Goal: Task Accomplishment & Management: Manage account settings

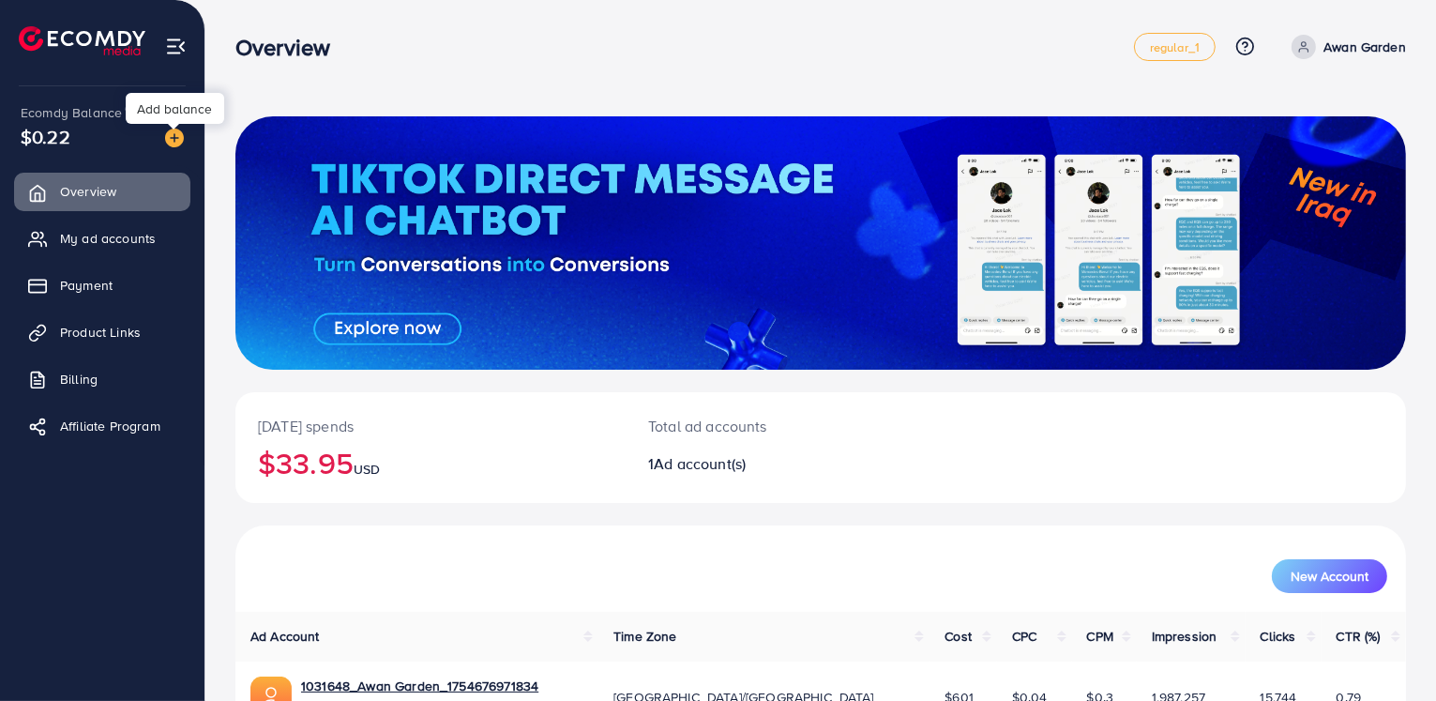
click at [170, 144] on img at bounding box center [174, 138] width 19 height 19
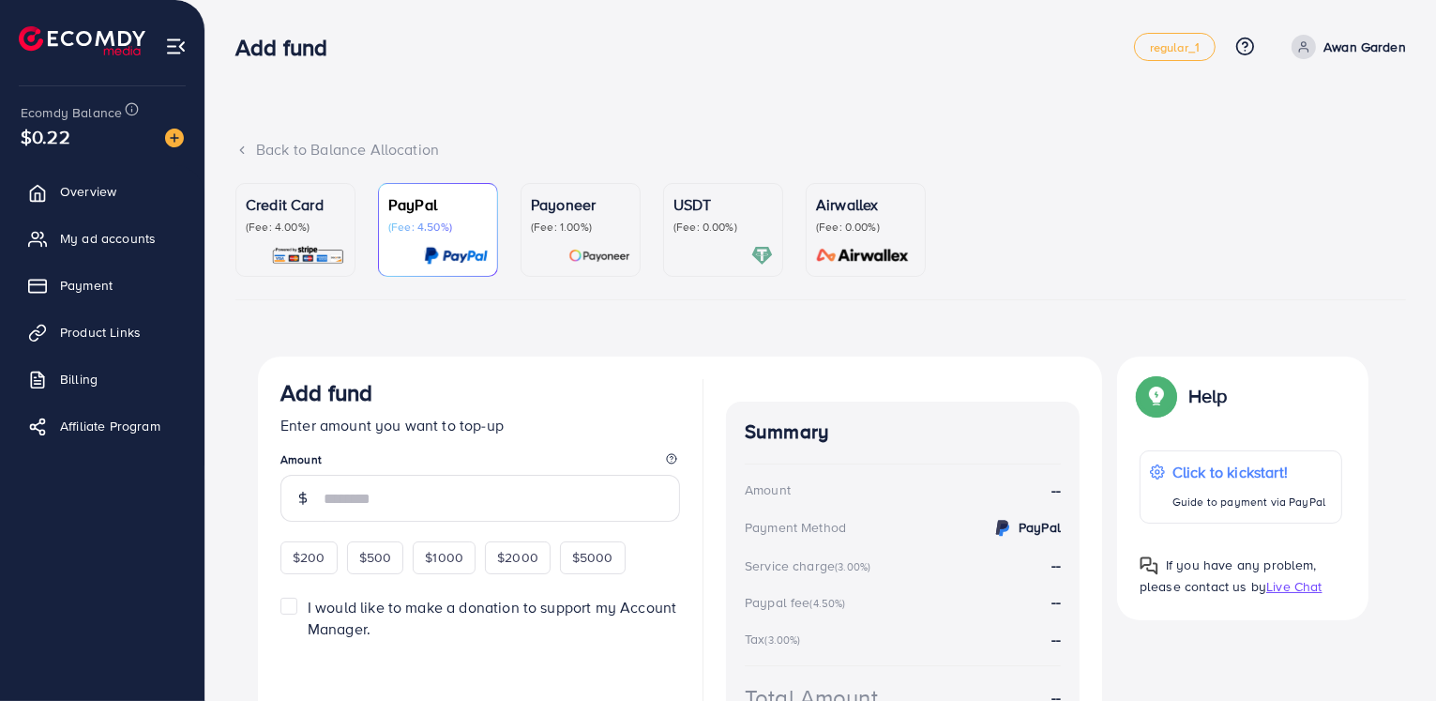
click at [726, 230] on p "(Fee: 0.00%)" at bounding box center [723, 227] width 99 height 15
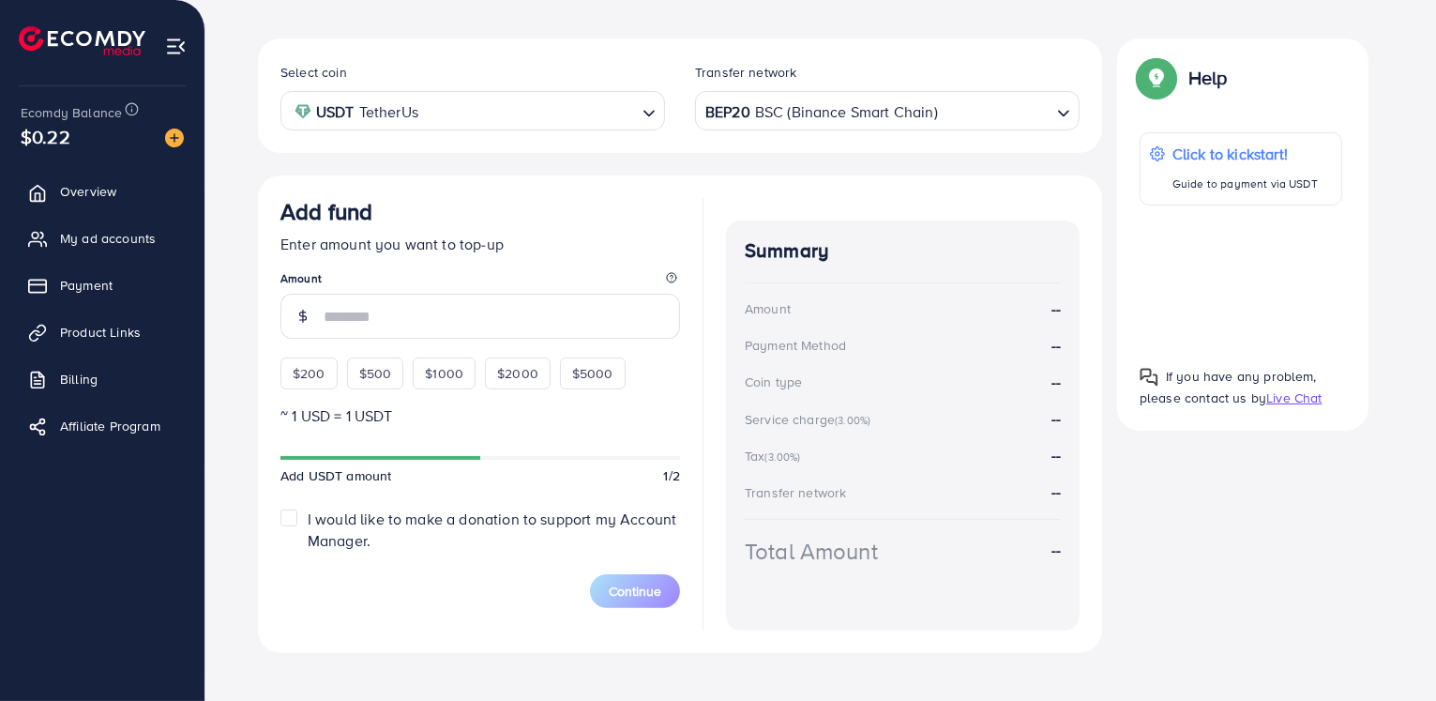
scroll to position [337, 0]
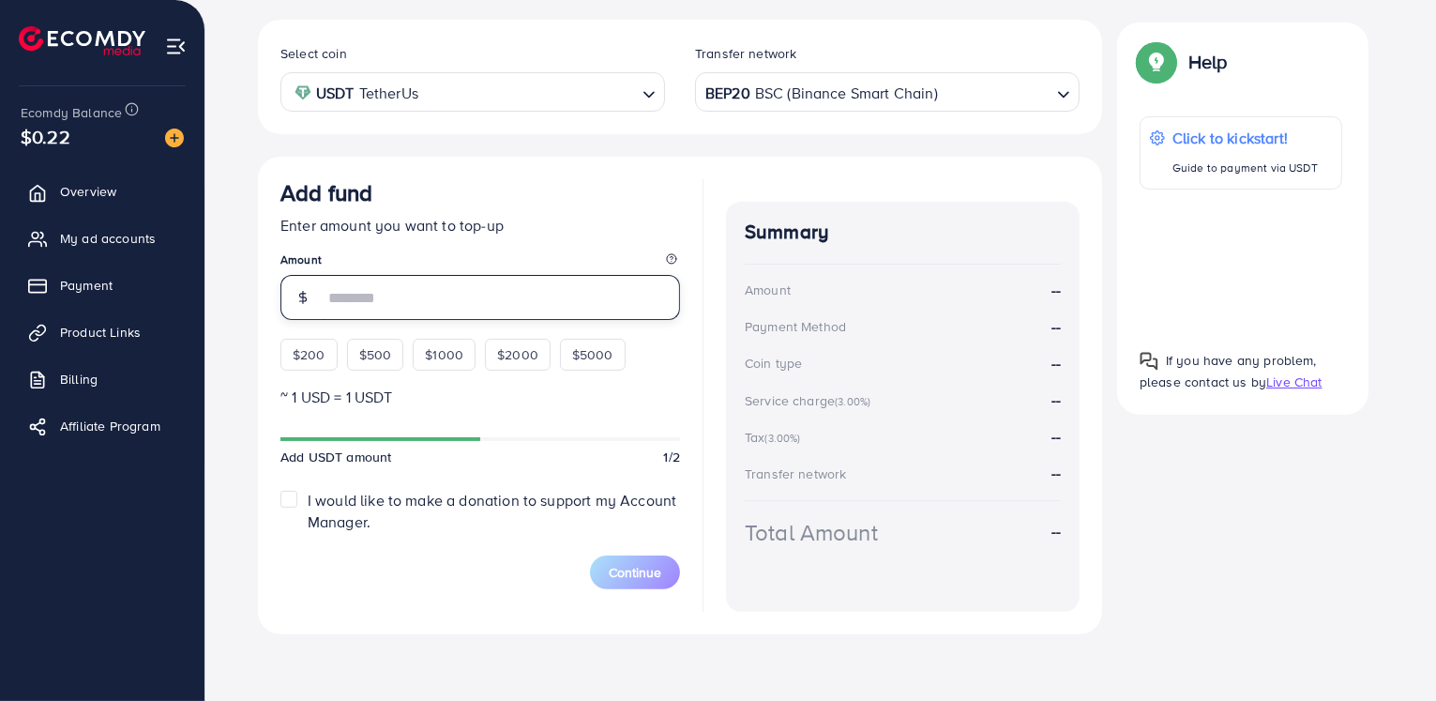
click at [399, 295] on input "number" at bounding box center [502, 297] width 357 height 45
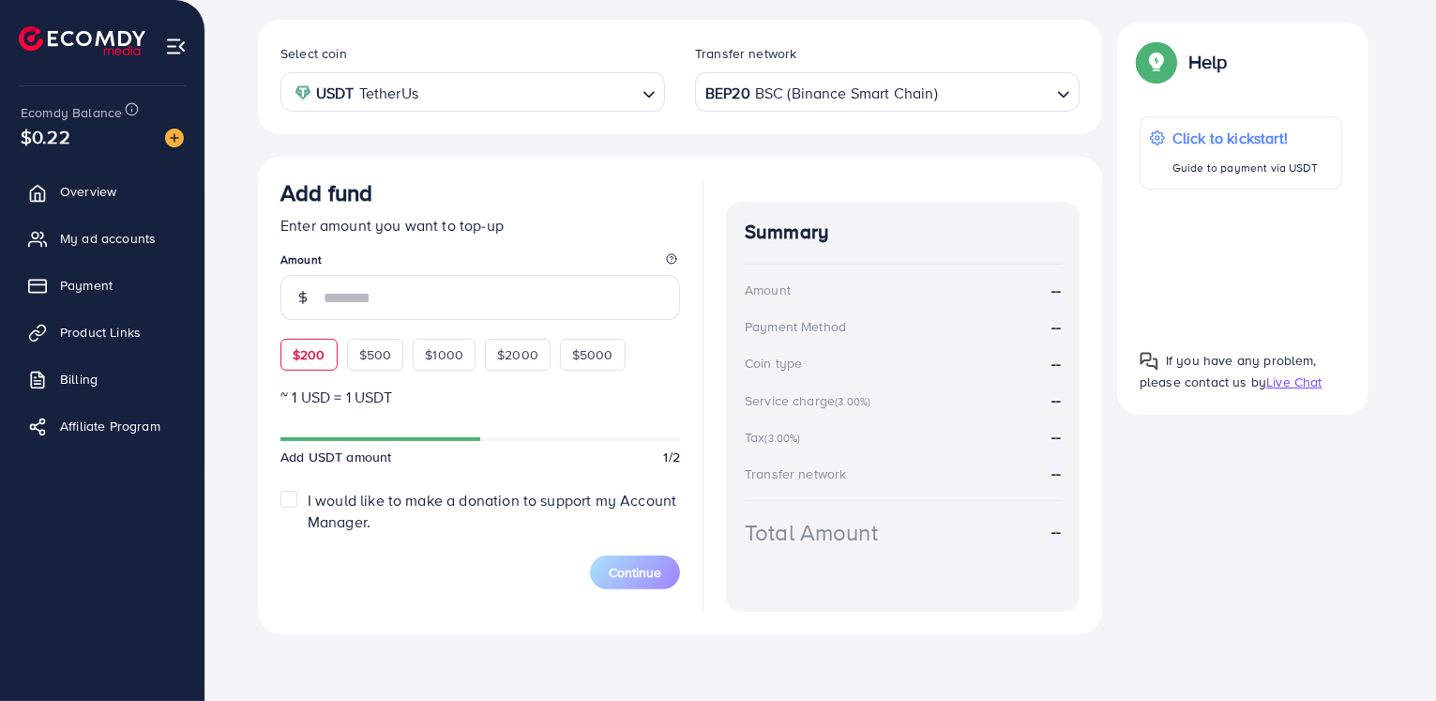
click at [310, 359] on div "$200 $500 $1000 $2000 $5000" at bounding box center [473, 349] width 385 height 41
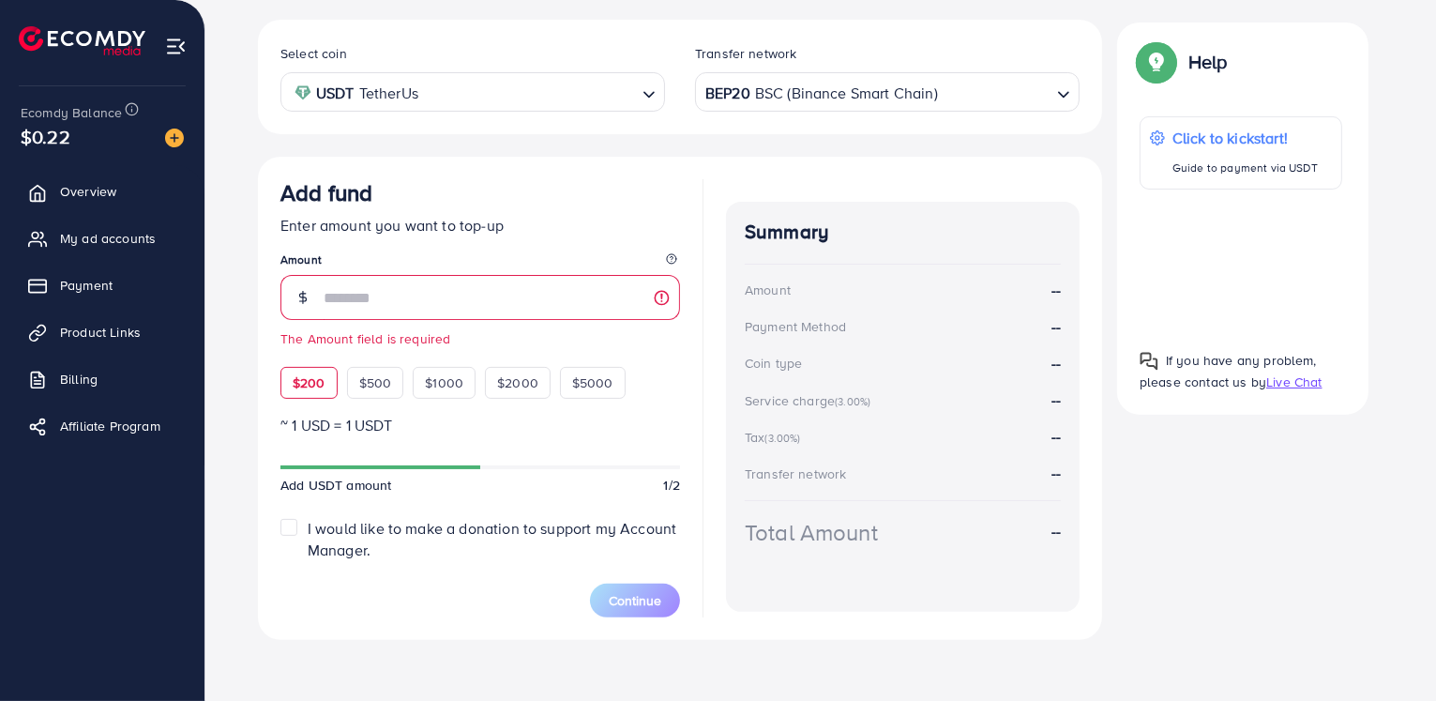
scroll to position [342, 0]
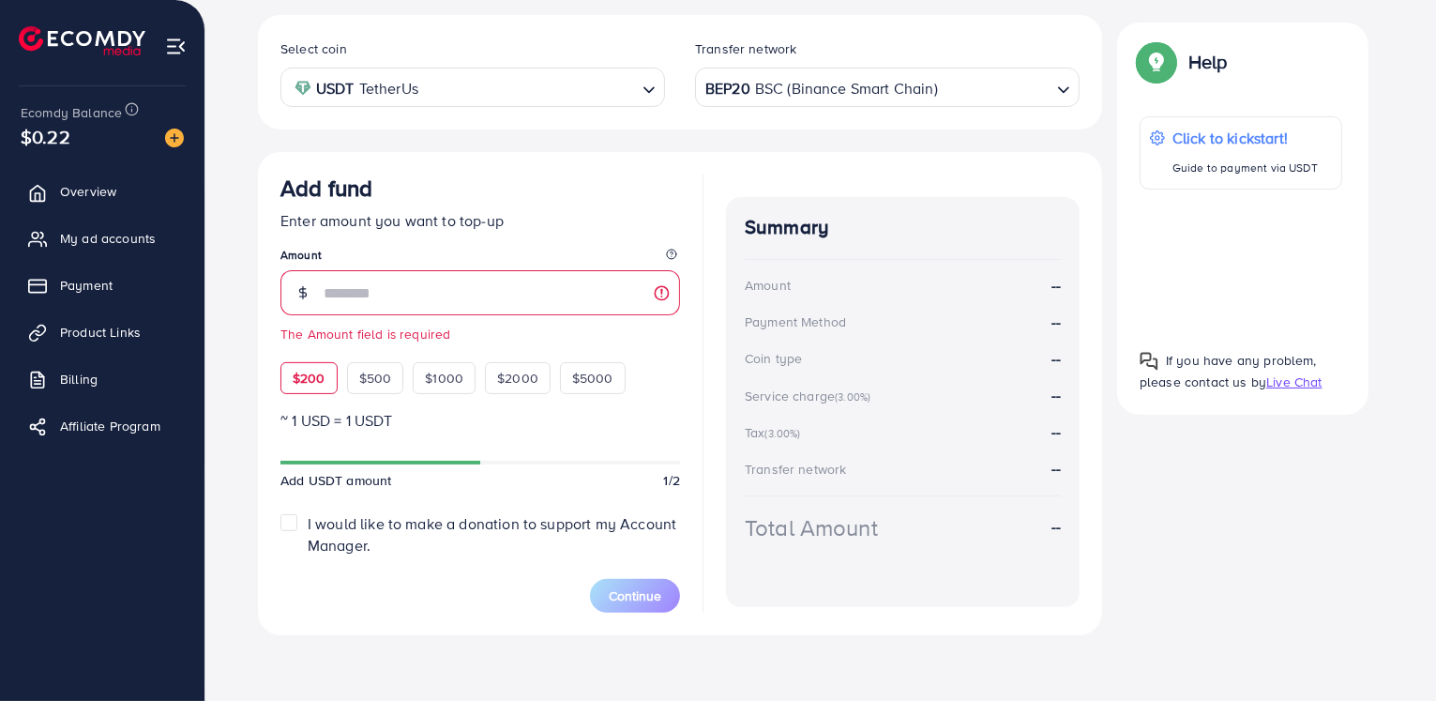
click at [315, 384] on span "$200" at bounding box center [309, 378] width 33 height 19
type input "***"
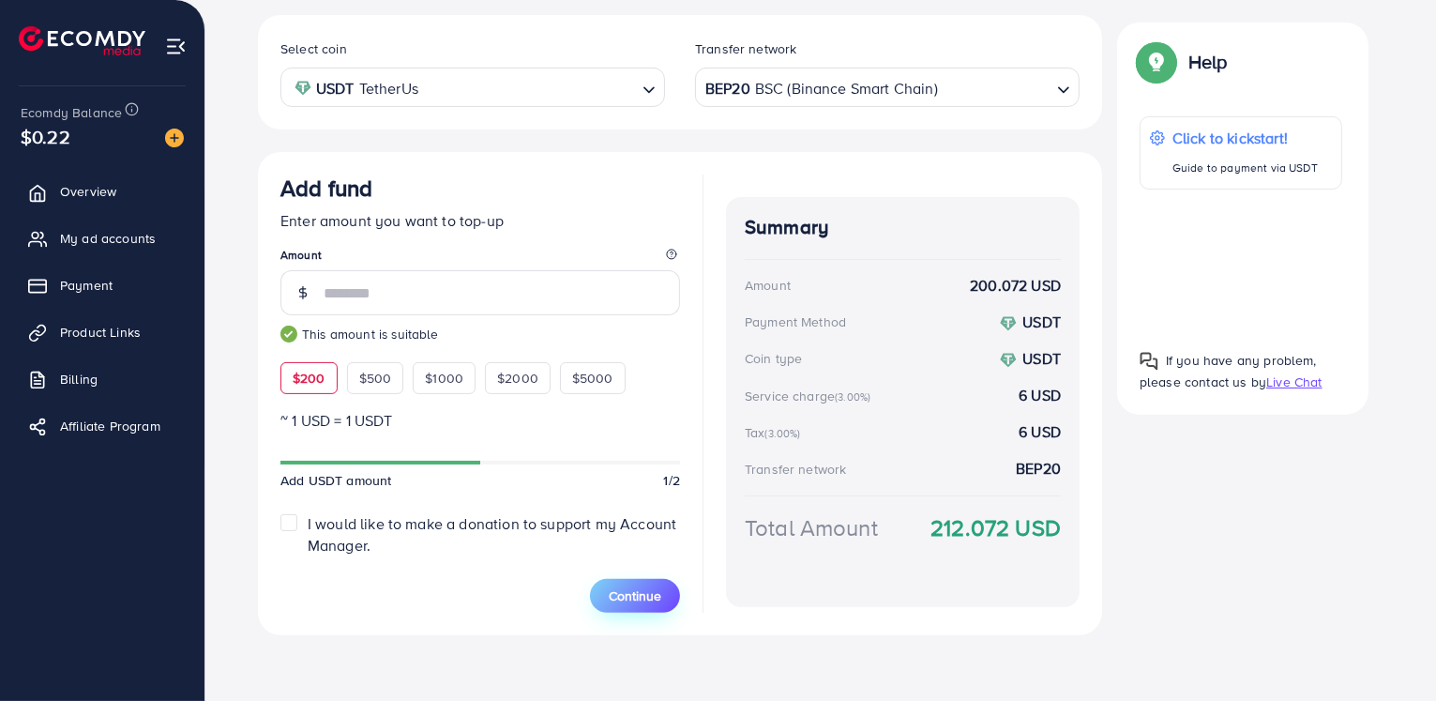
click at [663, 595] on button "Continue" at bounding box center [635, 596] width 90 height 34
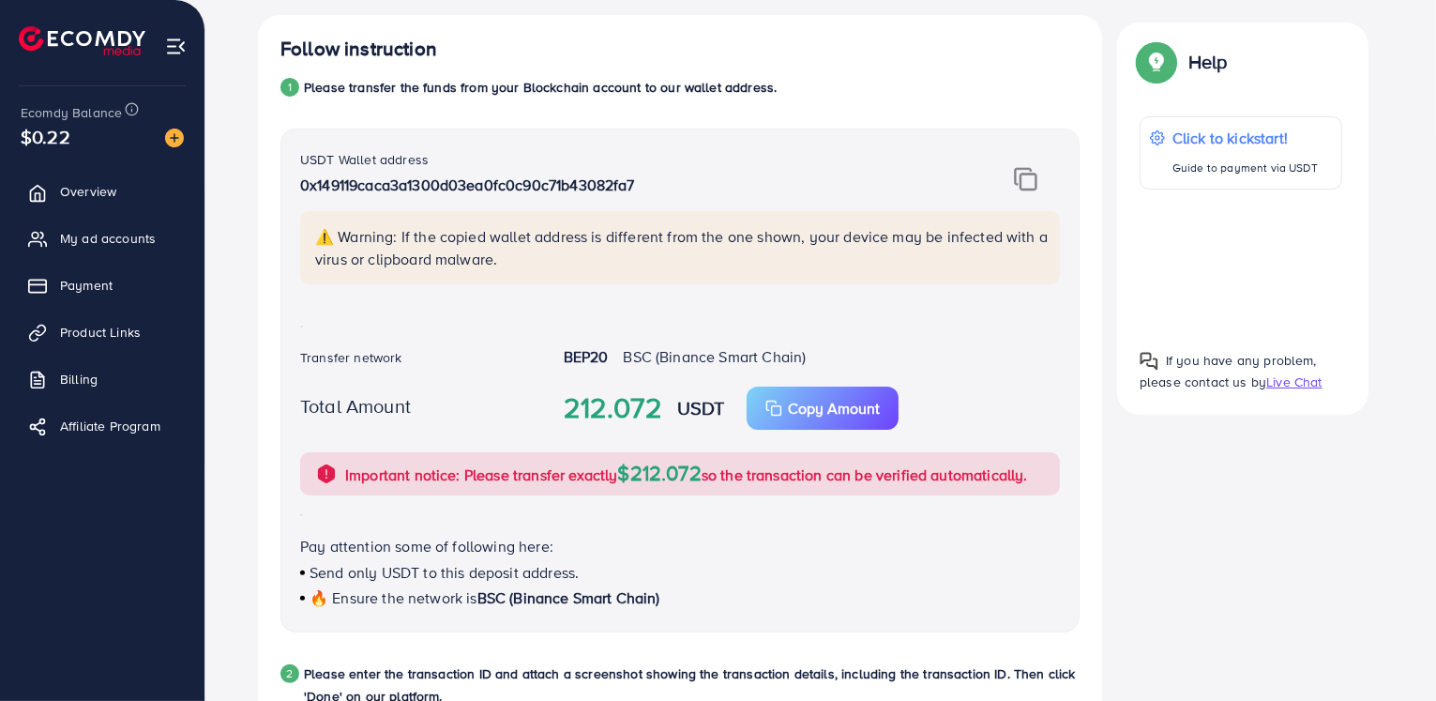
click at [463, 190] on p "0x149119caca3a1300d03ea0fc0c90c71b43082fa7" at bounding box center [614, 185] width 629 height 23
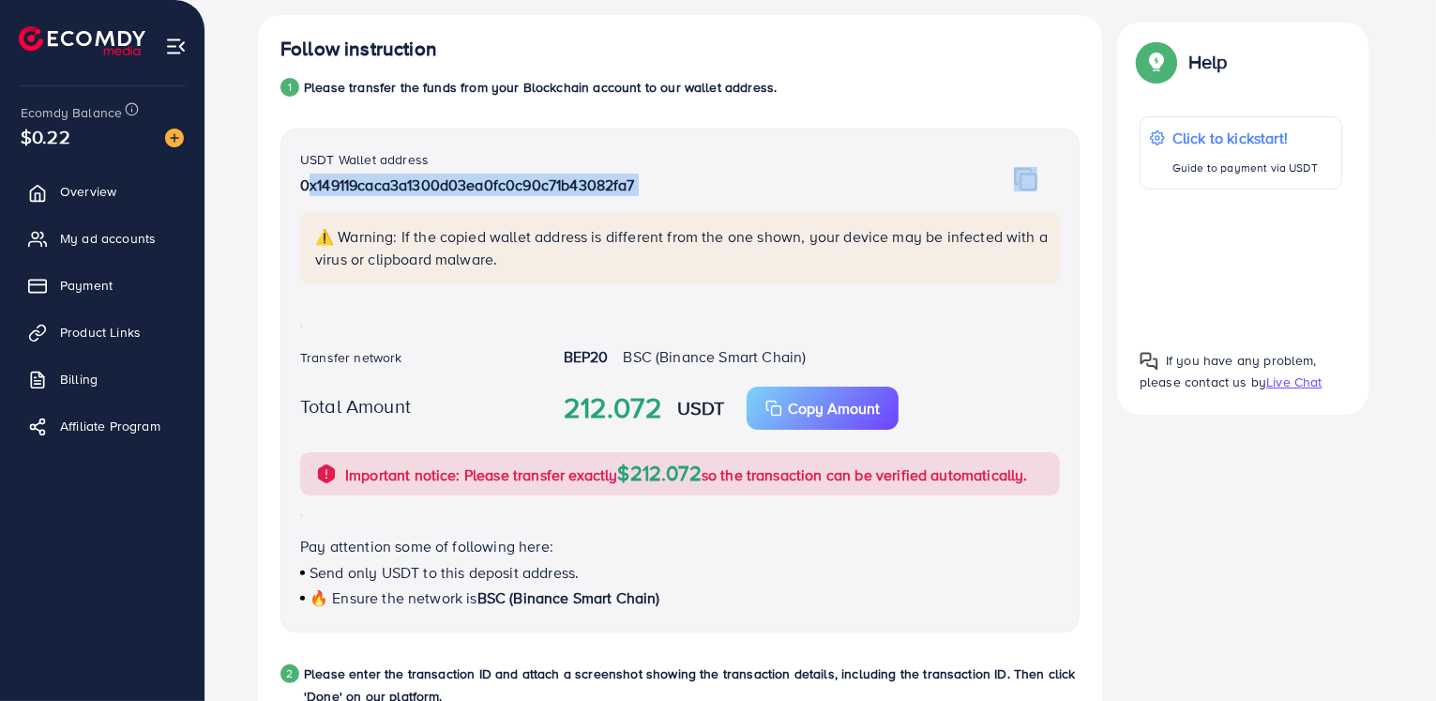
click at [463, 190] on p "0x149119caca3a1300d03ea0fc0c90c71b43082fa7" at bounding box center [614, 185] width 629 height 23
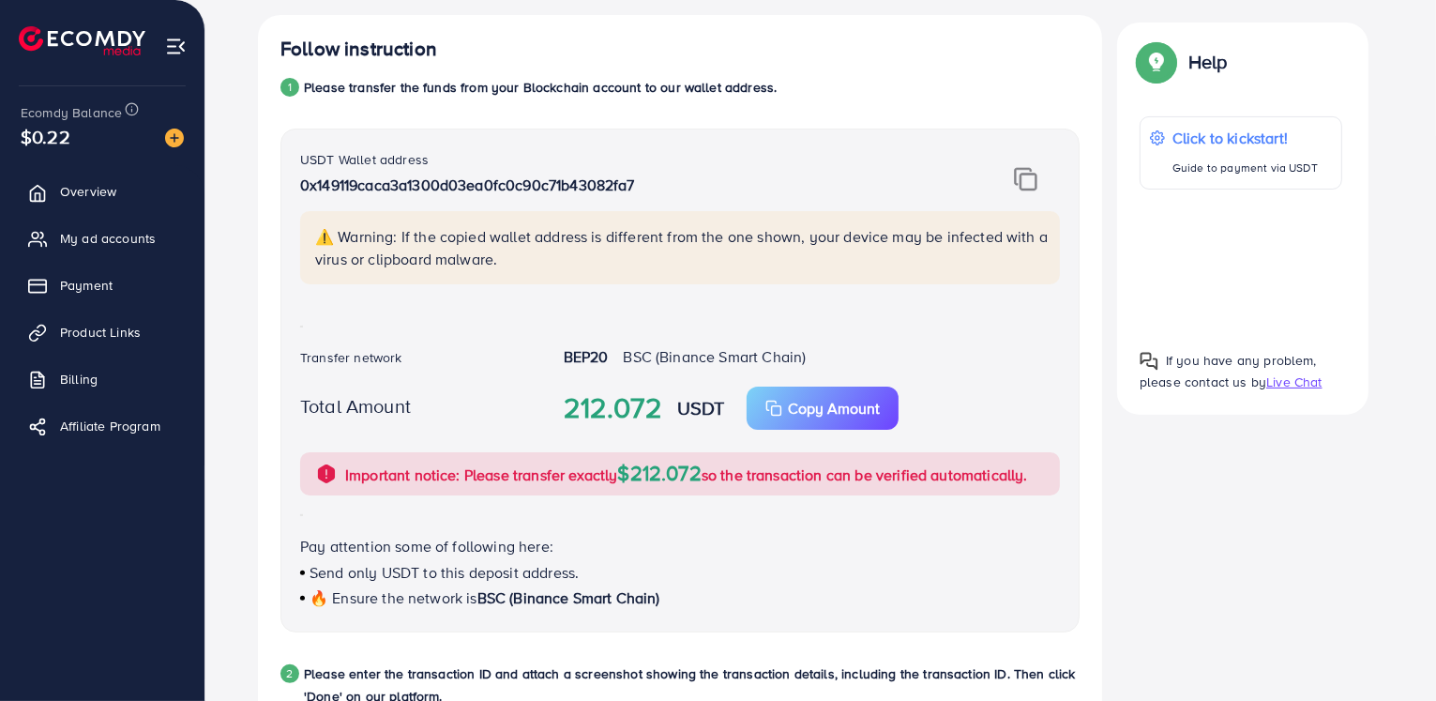
click at [637, 237] on p "⚠️ Warning: If the copied wallet address is different from the one shown, your …" at bounding box center [682, 247] width 734 height 45
click at [514, 175] on p "0x149119caca3a1300d03ea0fc0c90c71b43082fa7" at bounding box center [614, 185] width 629 height 23
copy p "0x149119caca3a1300d03ea0fc0c90c71b43082fa7"
click at [398, 184] on p "0x149119caca3a1300d03ea0fc0c90c71b43082fa7" at bounding box center [614, 185] width 629 height 23
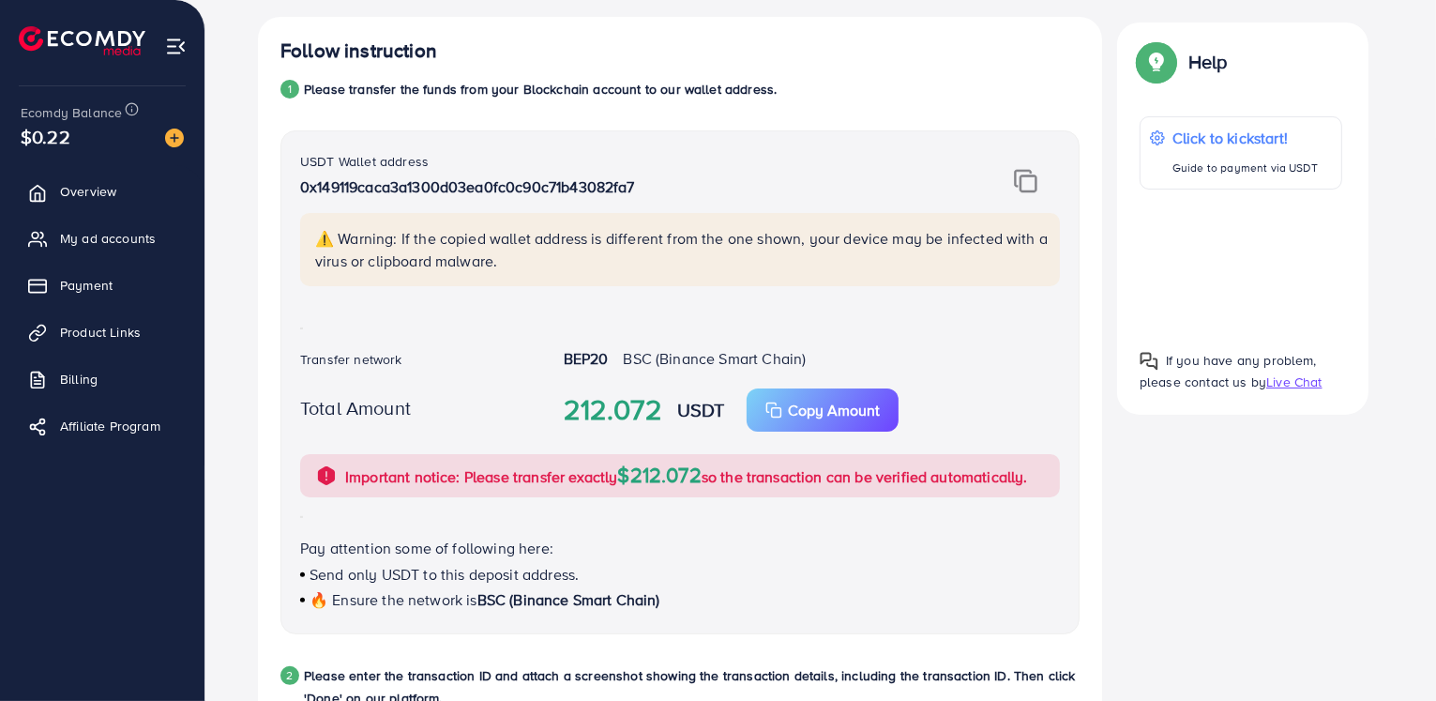
scroll to position [154, 0]
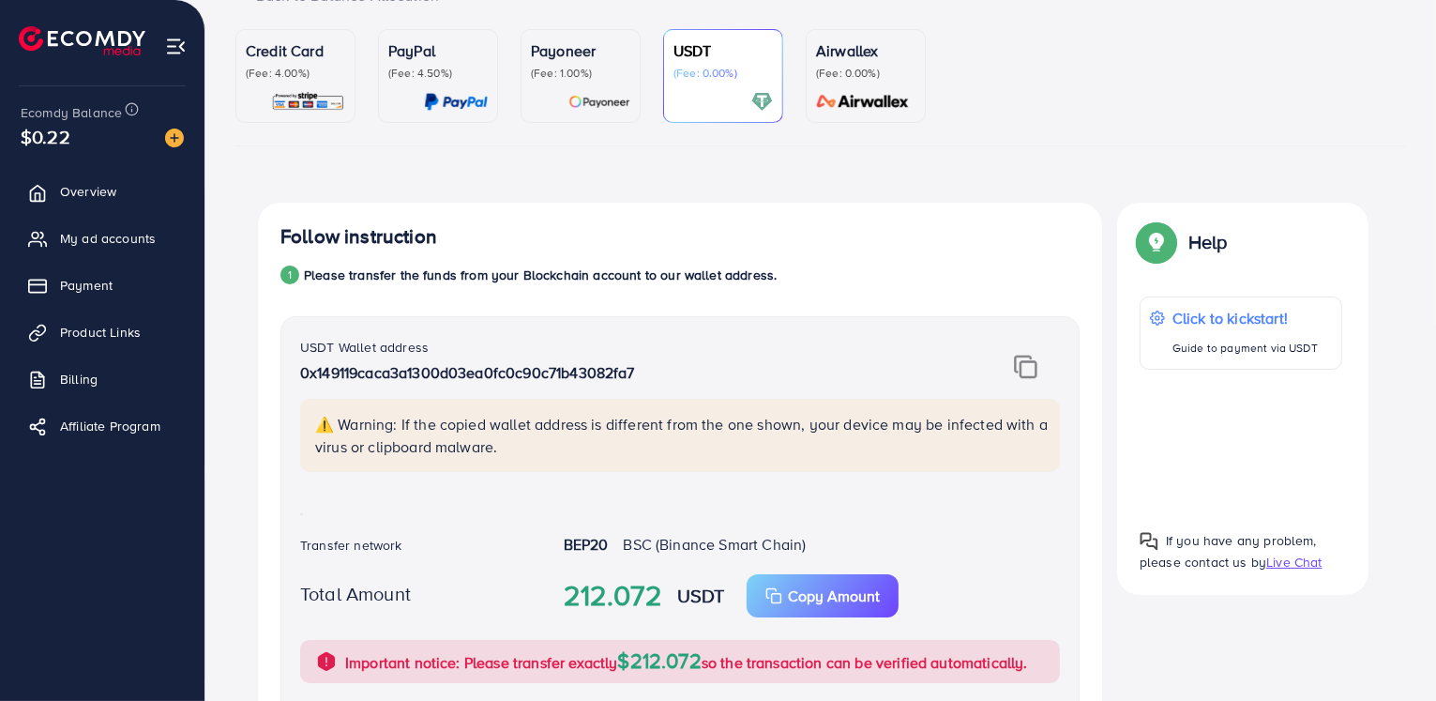
click at [734, 77] on p "(Fee: 0.00%)" at bounding box center [723, 73] width 99 height 15
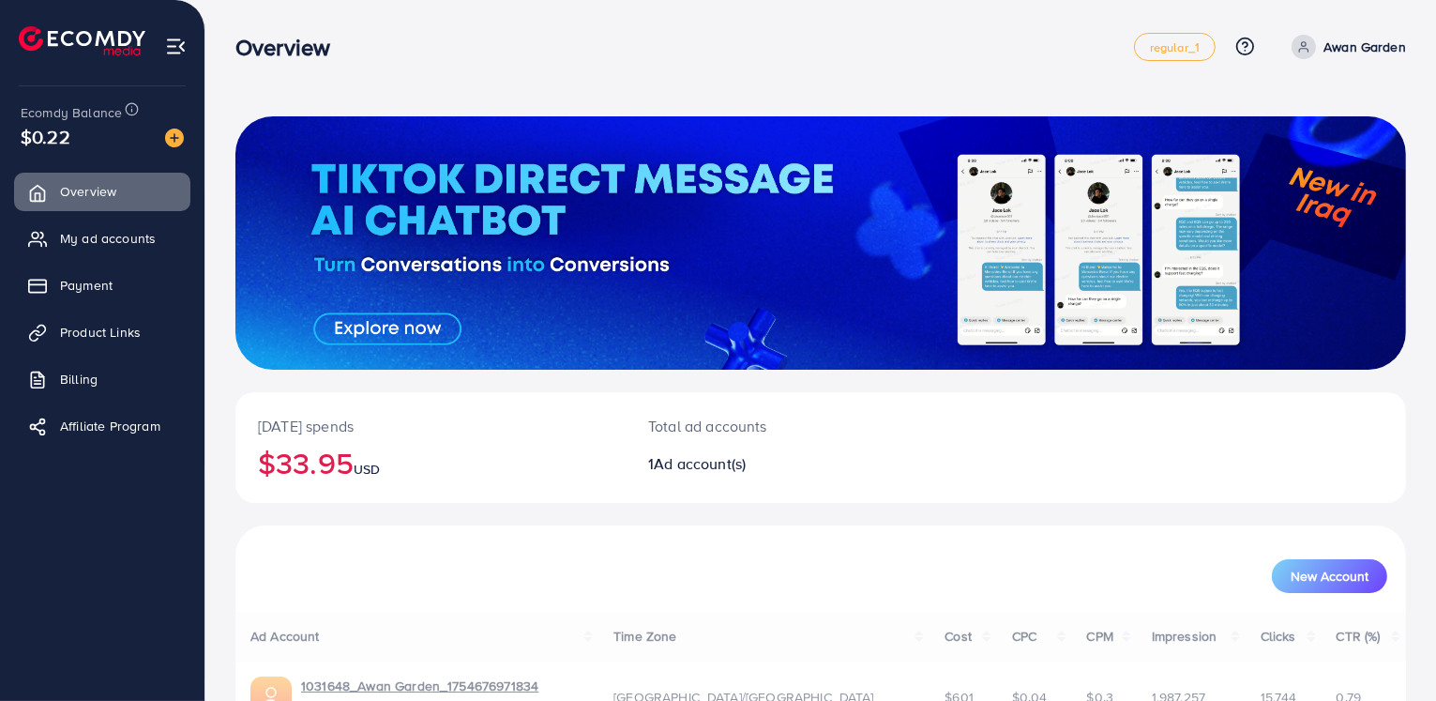
scroll to position [94, 0]
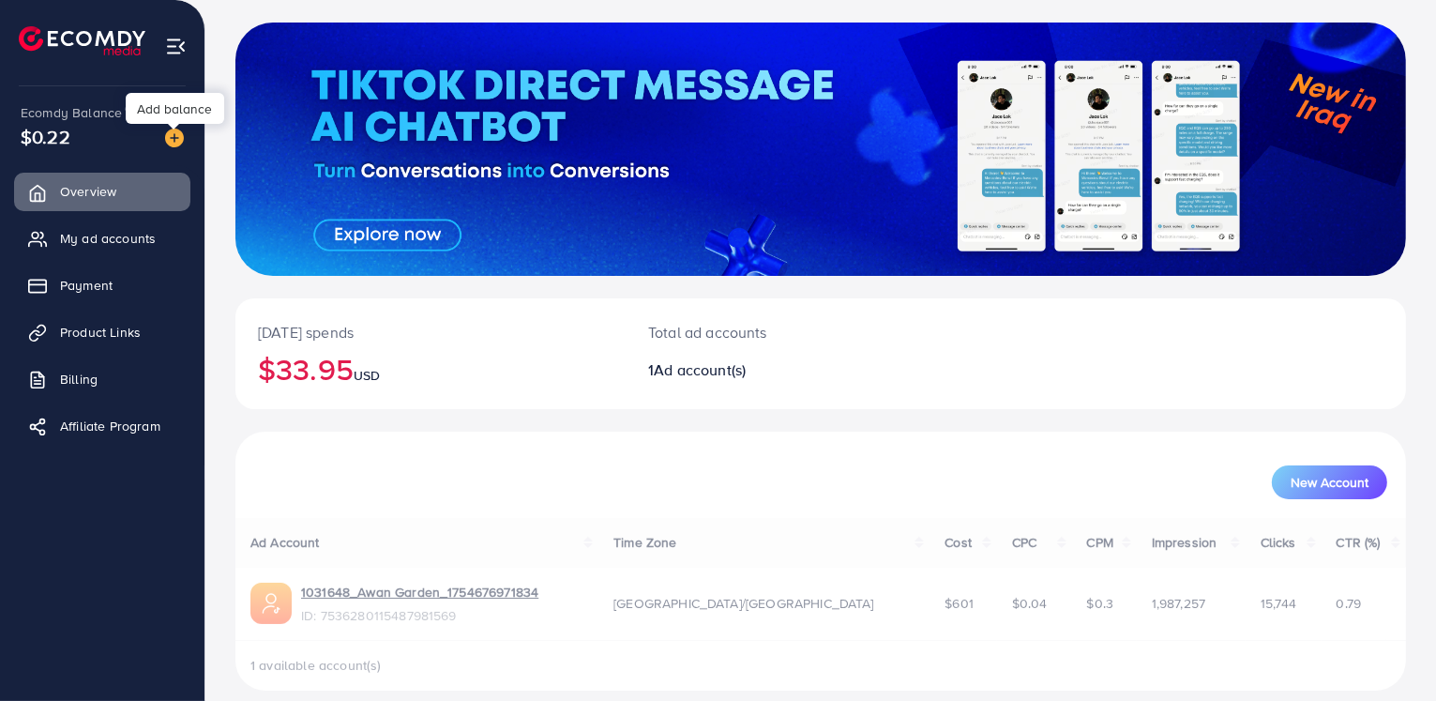
click at [173, 138] on img at bounding box center [174, 138] width 19 height 19
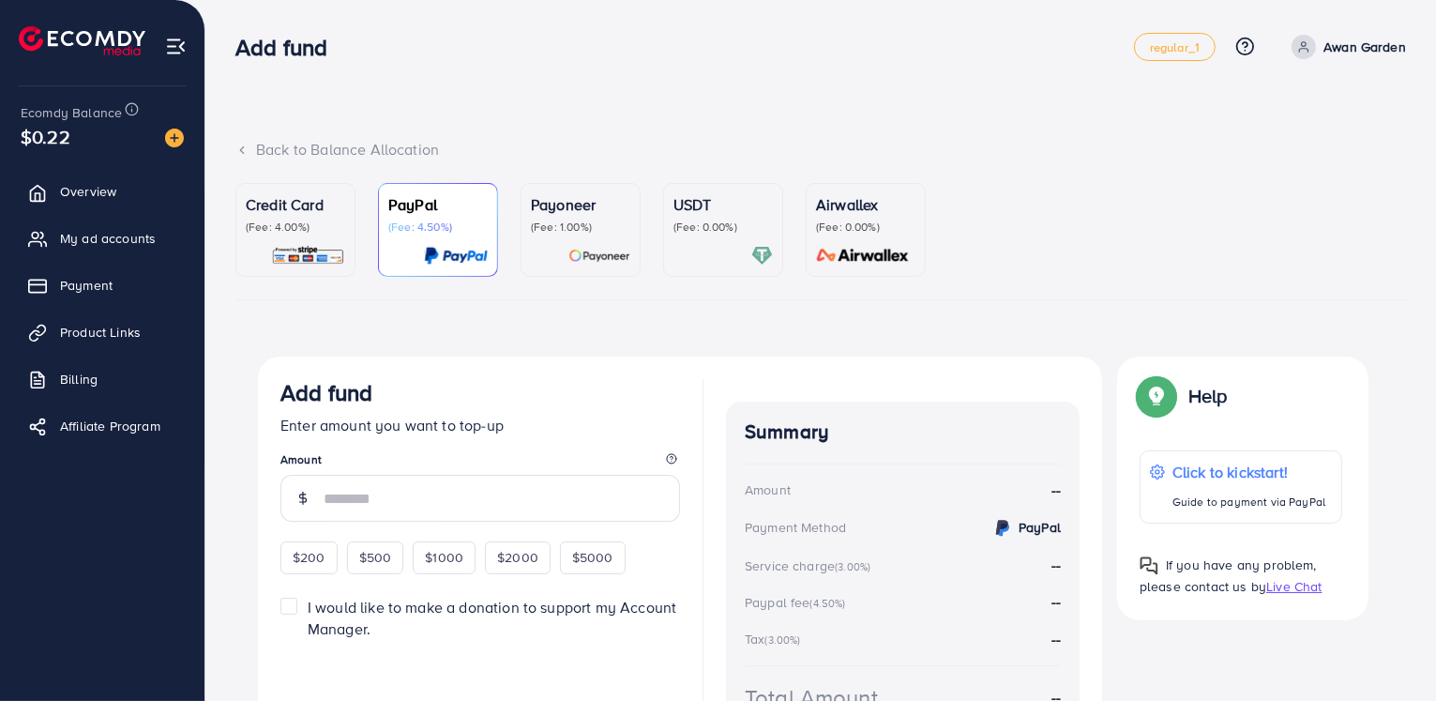
click at [701, 228] on p "(Fee: 0.00%)" at bounding box center [723, 227] width 99 height 15
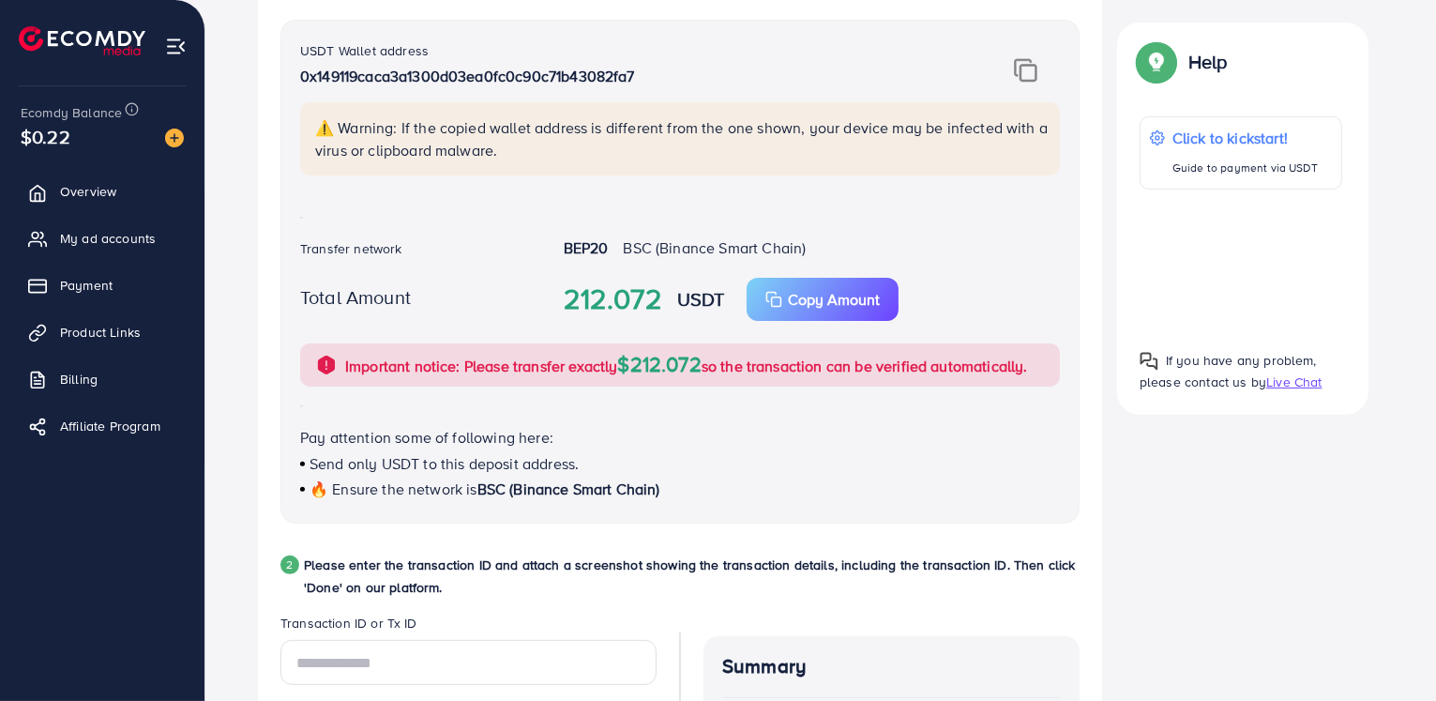
scroll to position [417, 0]
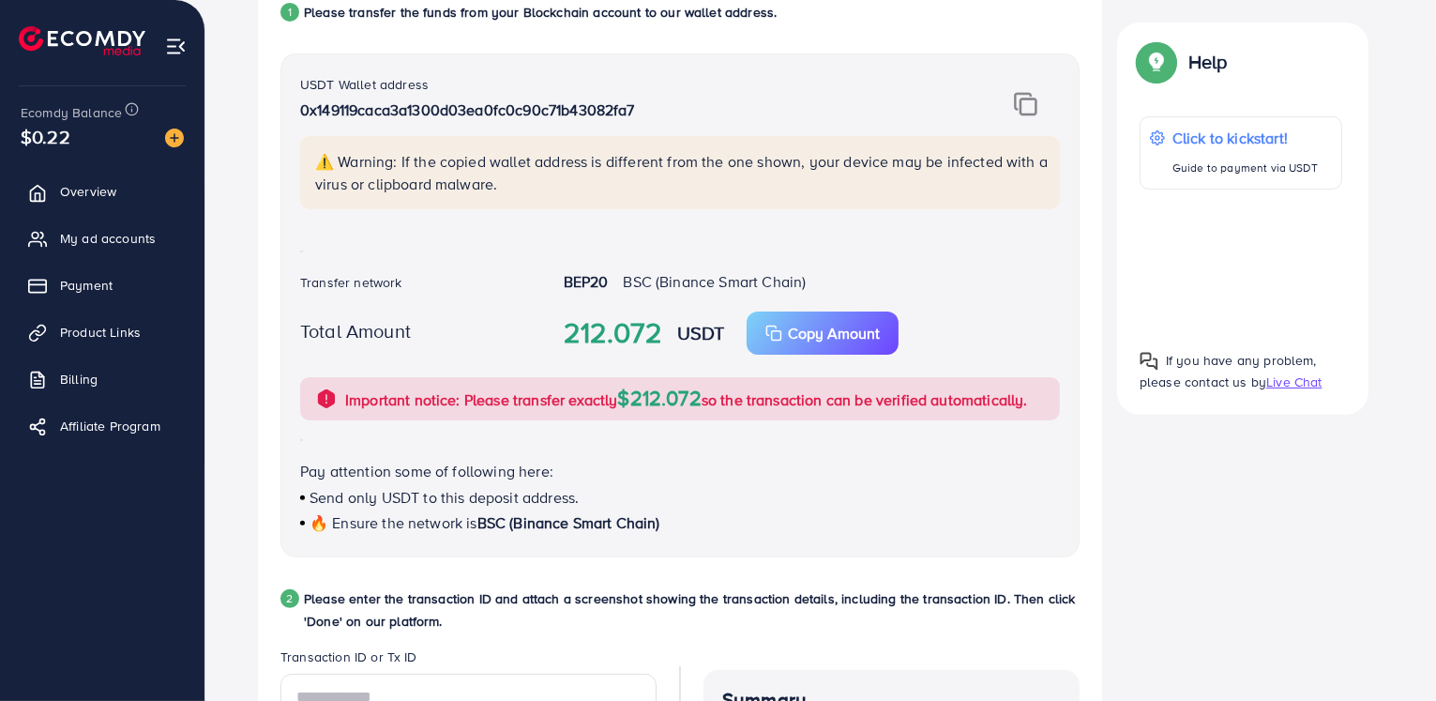
click at [677, 285] on span "BSC (Binance Smart Chain)" at bounding box center [714, 281] width 183 height 21
click at [383, 275] on label "Transfer network" at bounding box center [351, 282] width 102 height 19
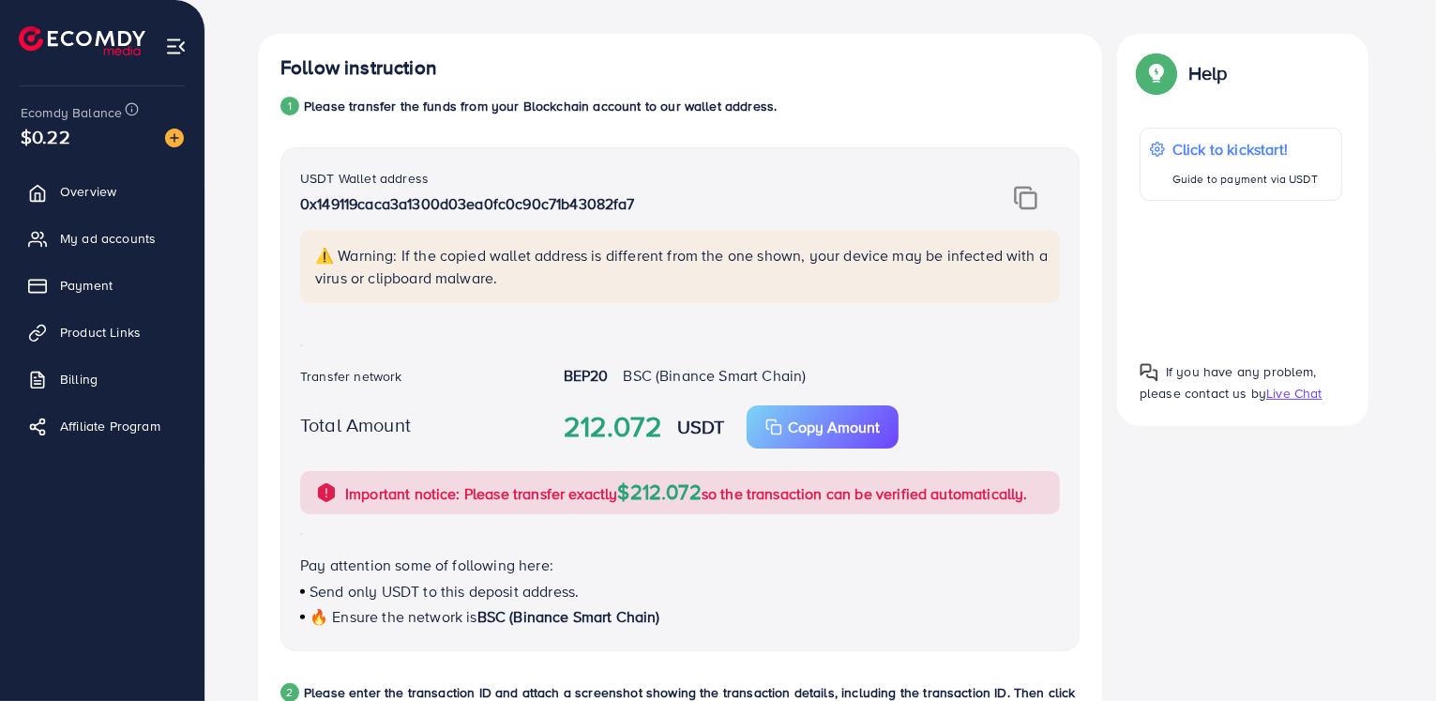
click at [368, 104] on p "Please transfer the funds from your Blockchain account to our wallet address." at bounding box center [540, 106] width 473 height 23
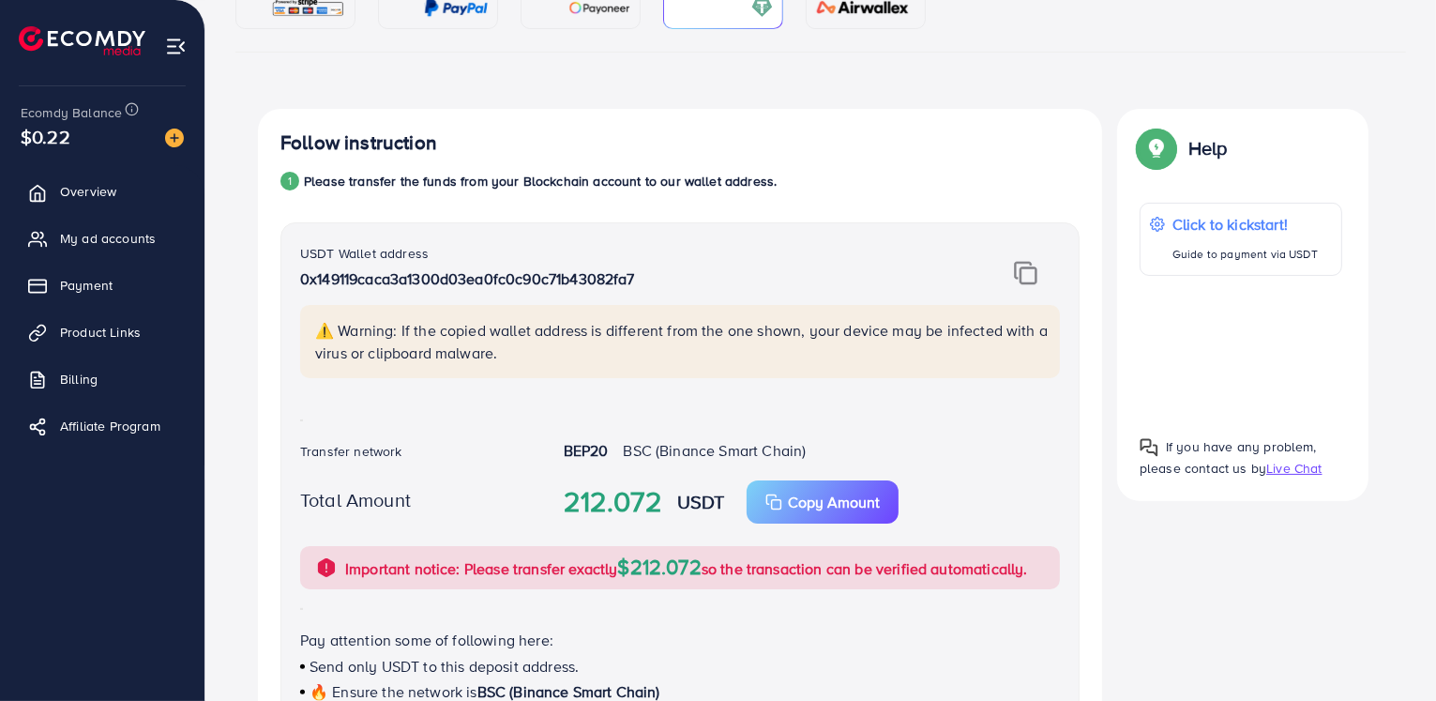
scroll to position [229, 0]
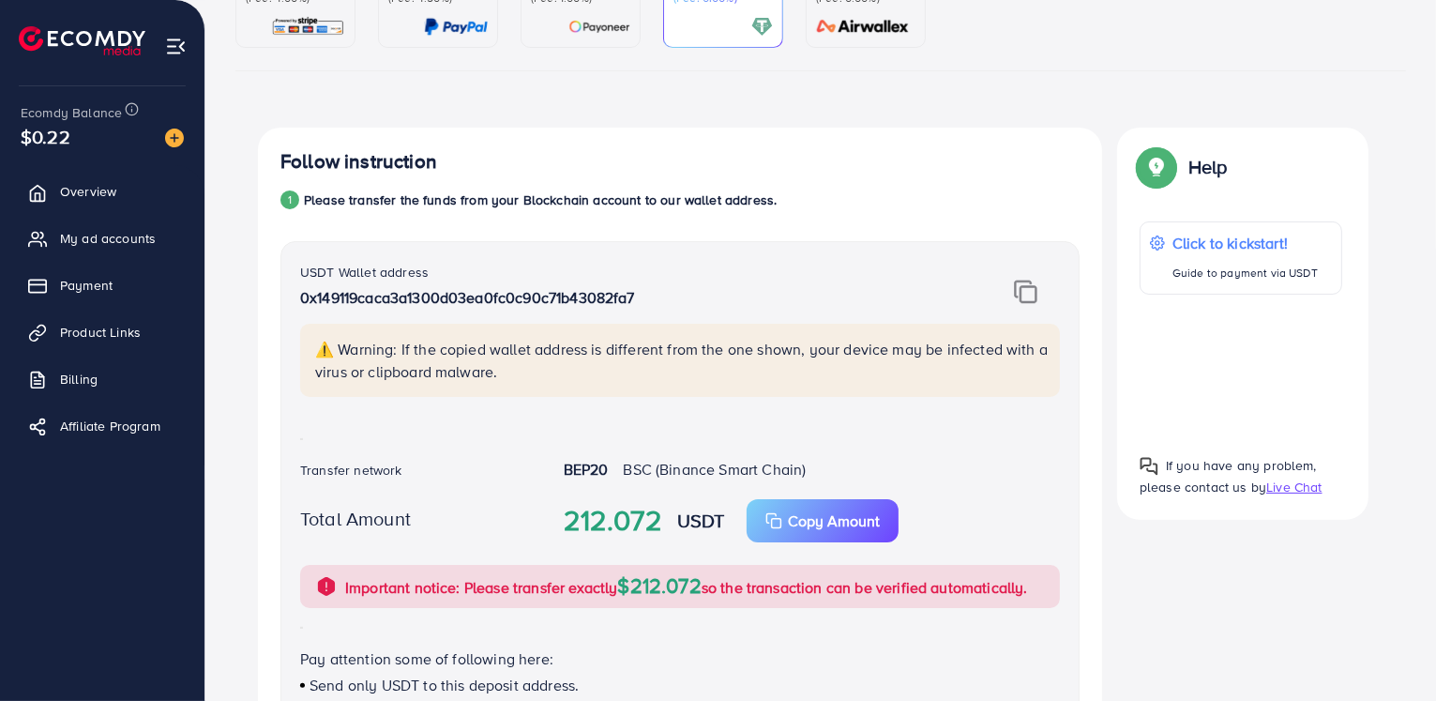
click at [344, 170] on h4 "Follow instruction" at bounding box center [359, 161] width 157 height 23
click at [173, 141] on img at bounding box center [174, 138] width 19 height 19
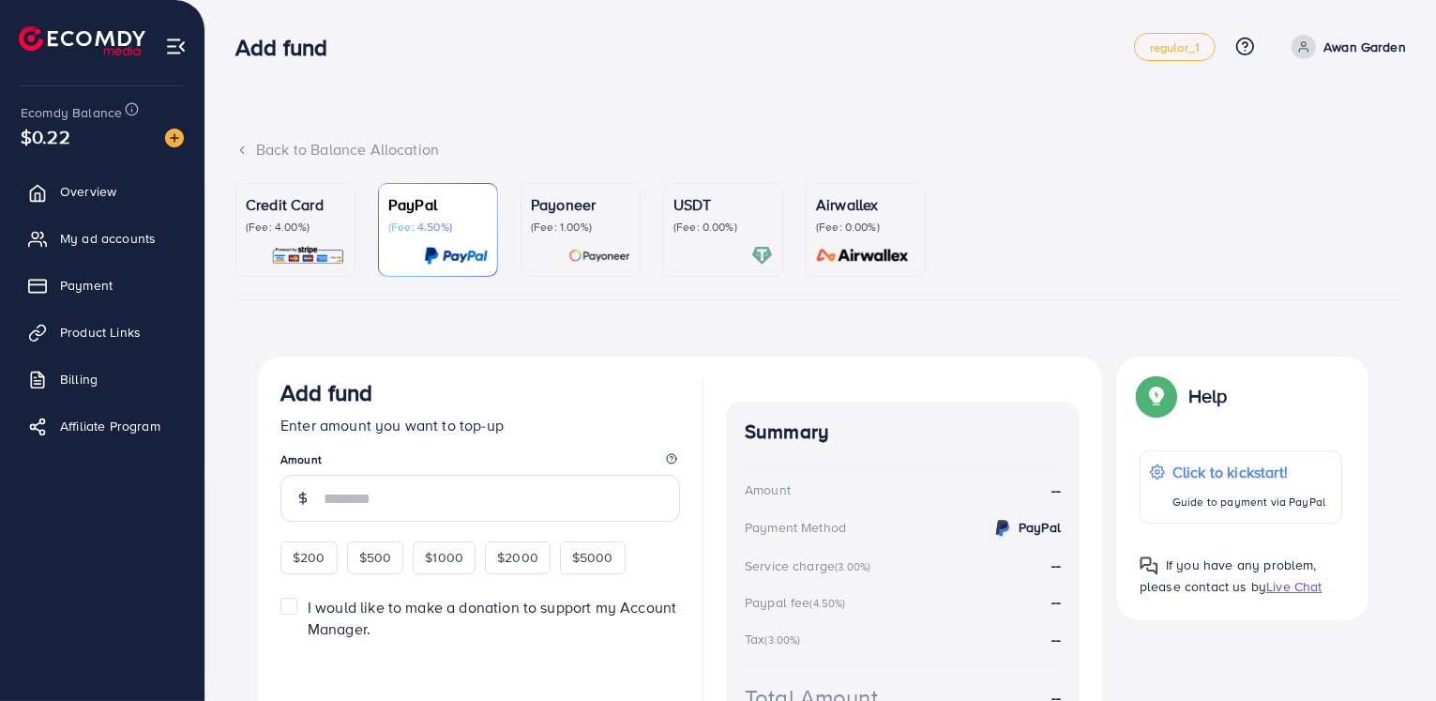
click at [687, 228] on p "(Fee: 0.00%)" at bounding box center [723, 227] width 99 height 15
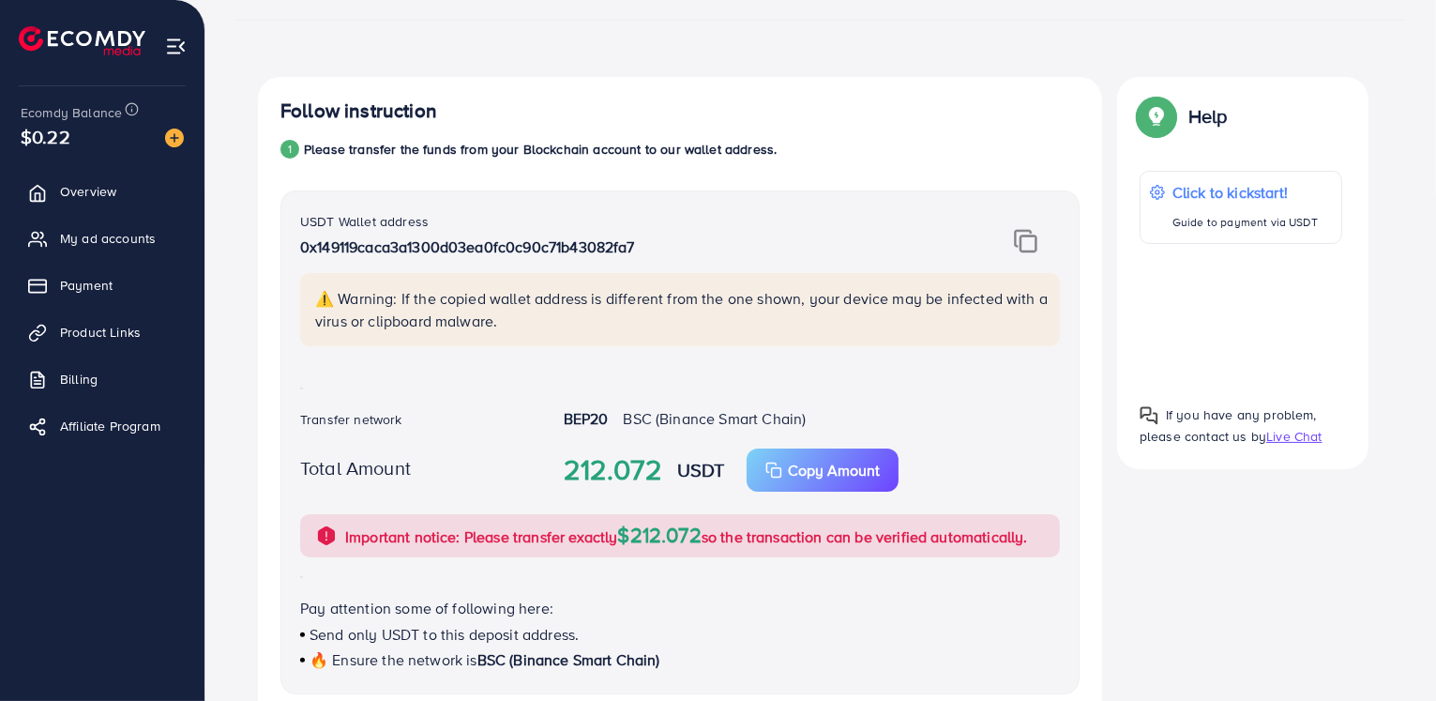
scroll to position [281, 0]
click at [687, 474] on strong "USDT" at bounding box center [701, 467] width 48 height 27
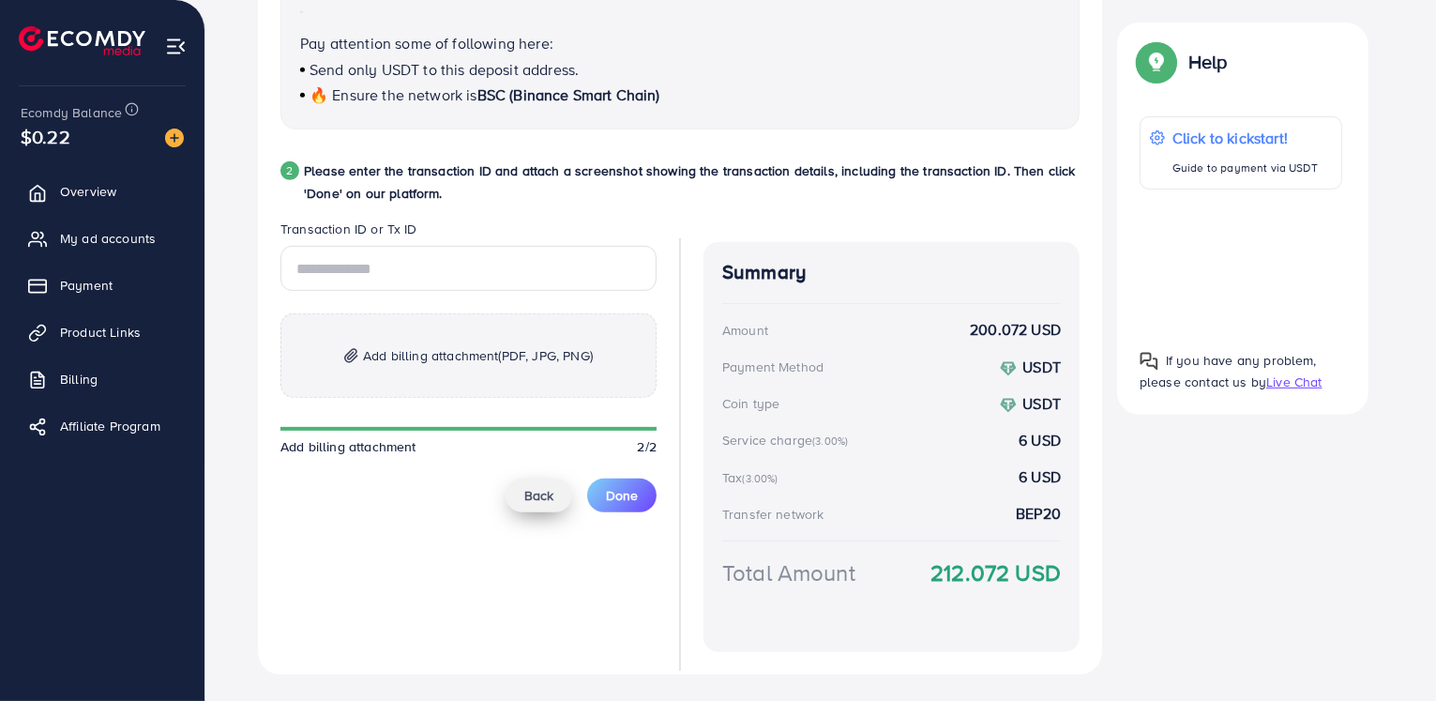
click at [549, 508] on button "Back" at bounding box center [539, 495] width 67 height 34
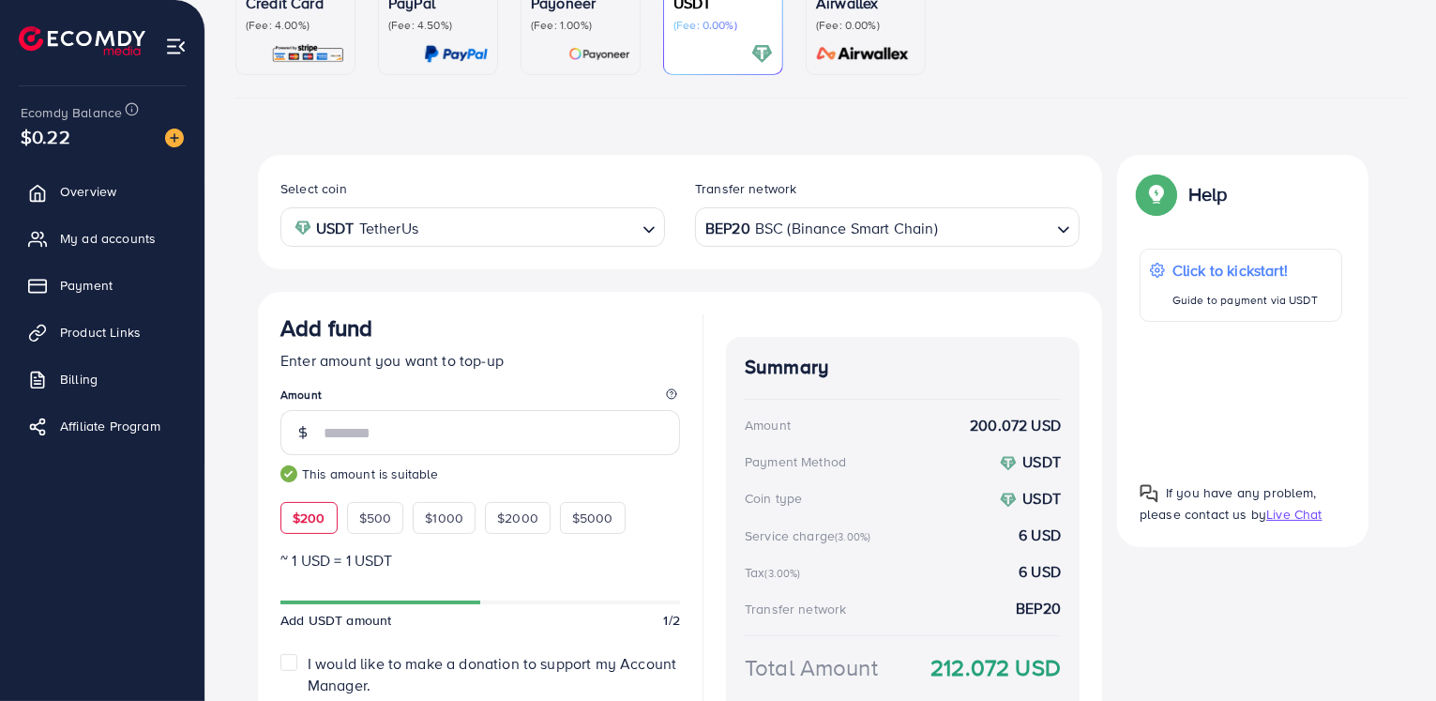
scroll to position [154, 0]
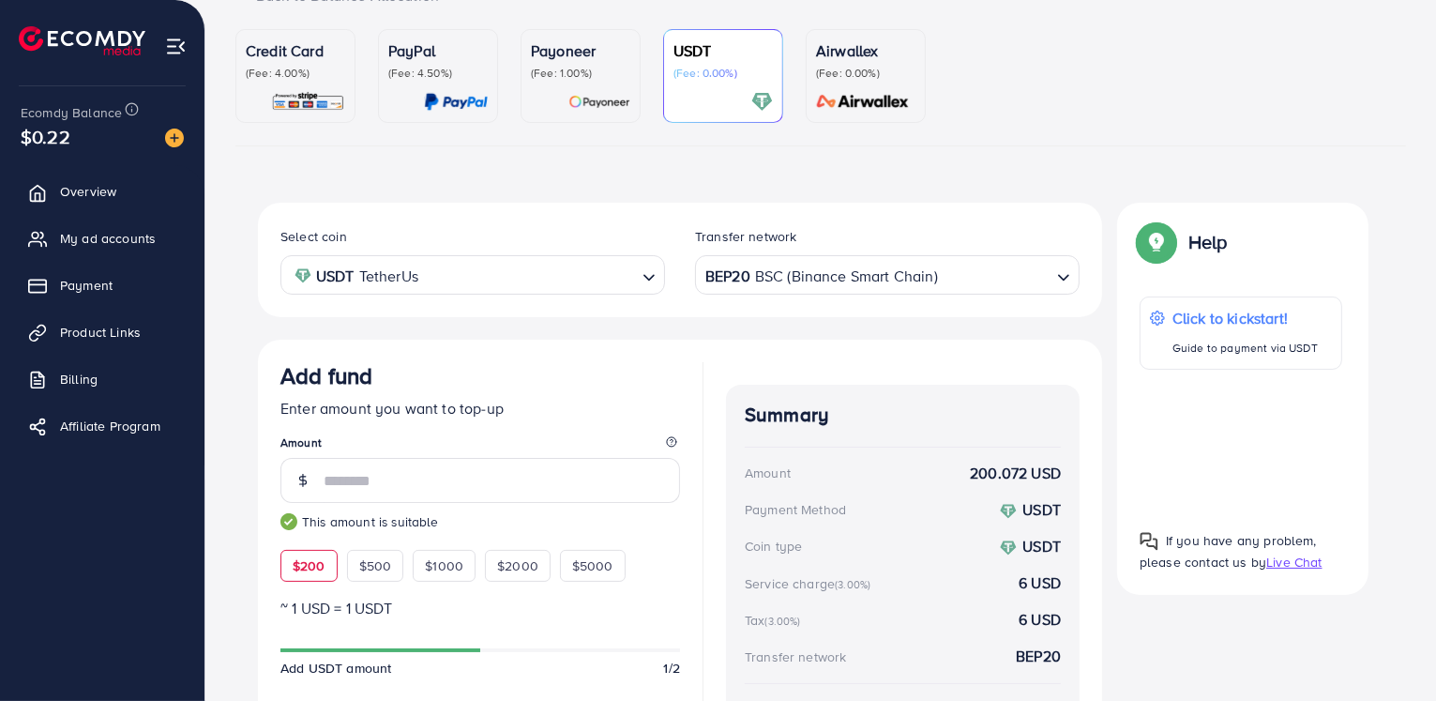
click at [788, 273] on div "BEP20 BSC (Binance Smart Chain)" at bounding box center [877, 273] width 350 height 33
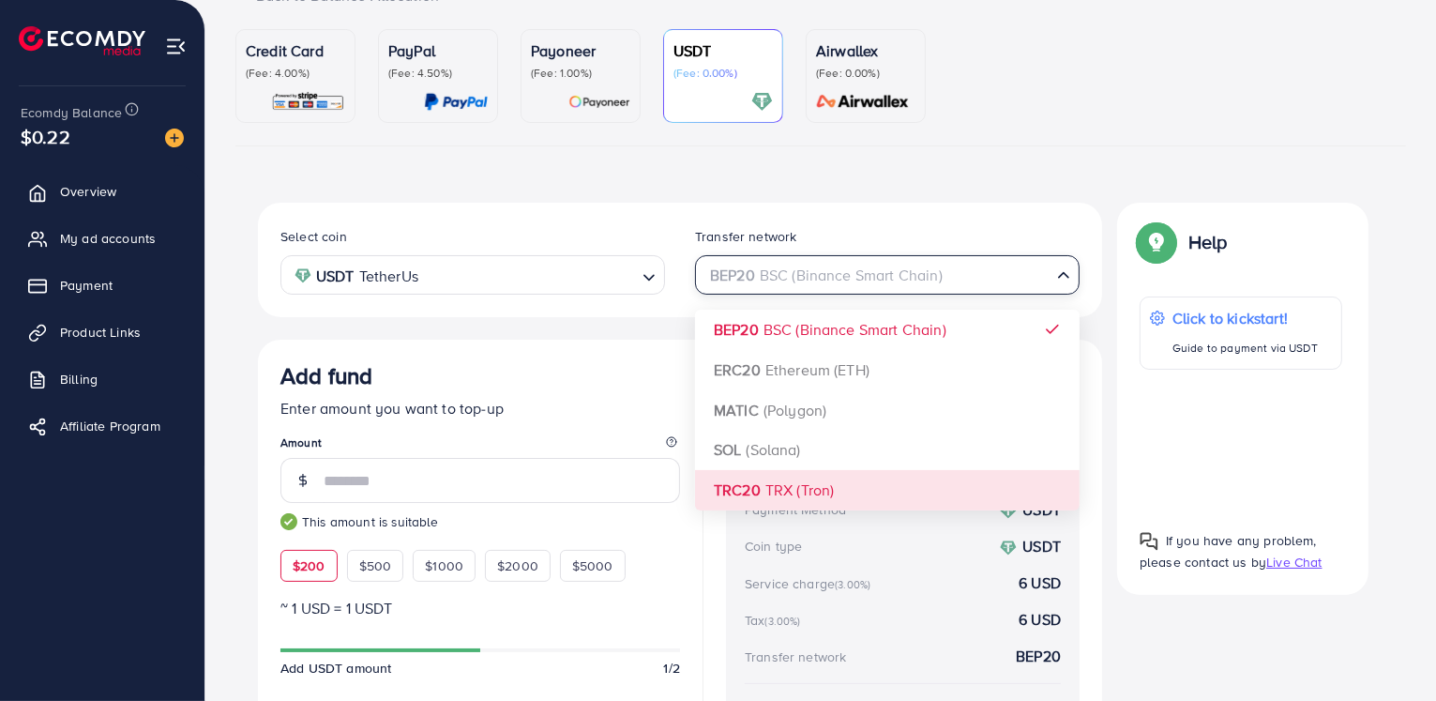
click at [774, 483] on div "Select coin USDT TetherUs Loading... Transfer network BEP20 BSC (Binance Smart …" at bounding box center [680, 513] width 844 height 620
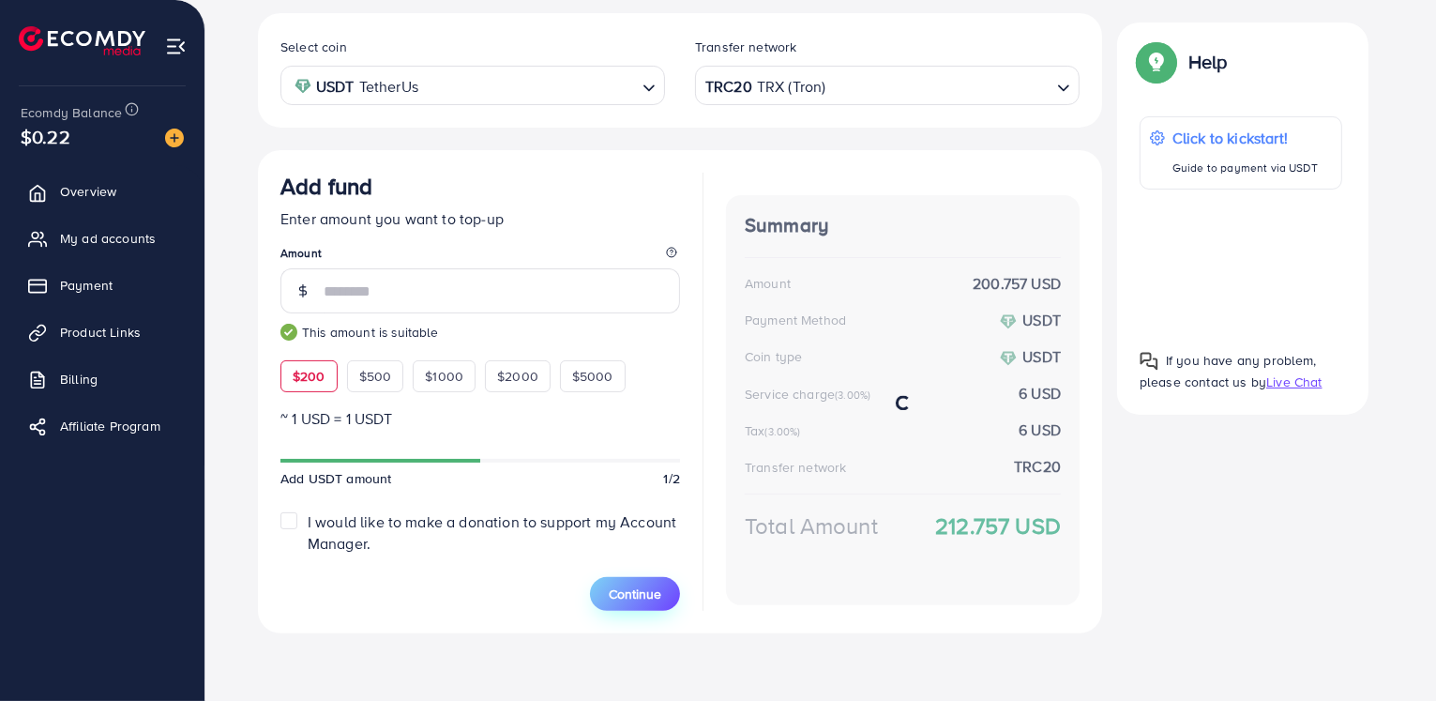
scroll to position [342, 0]
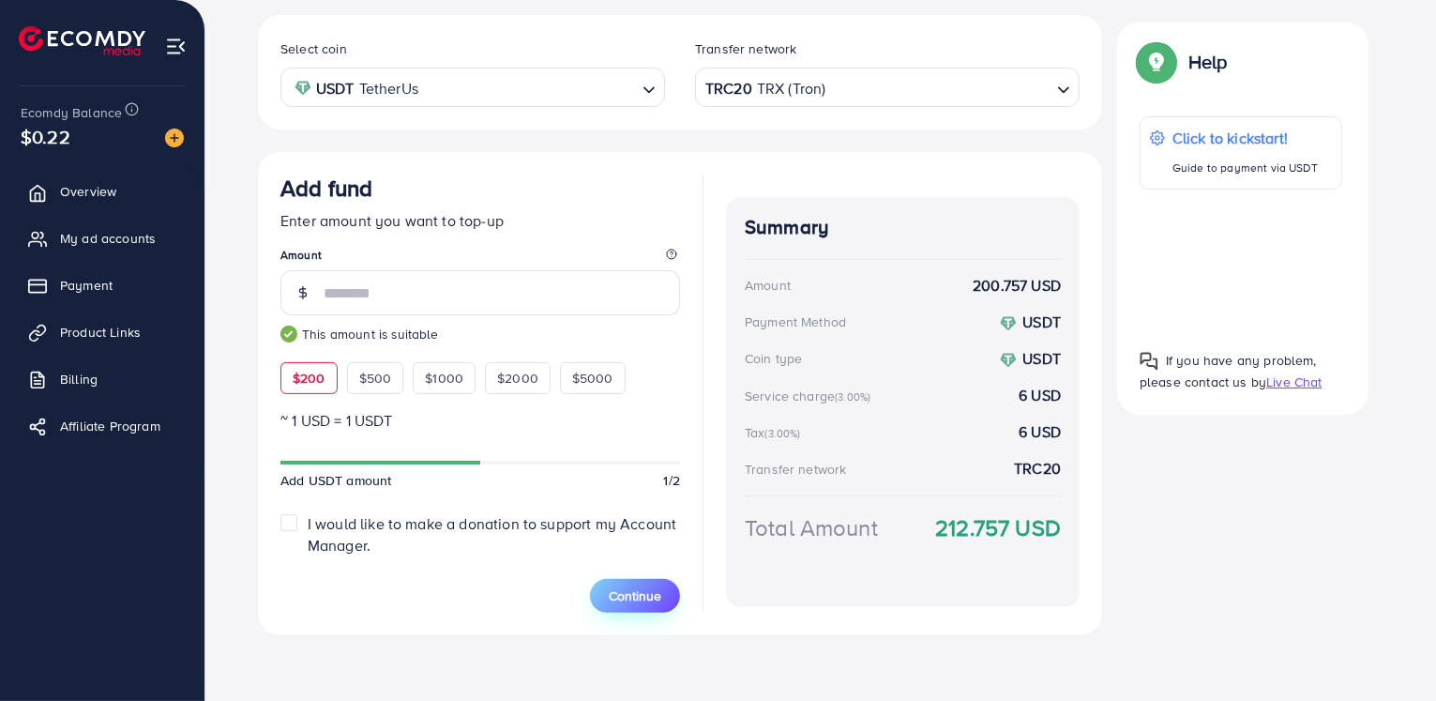
click at [632, 586] on span "Continue" at bounding box center [635, 595] width 53 height 19
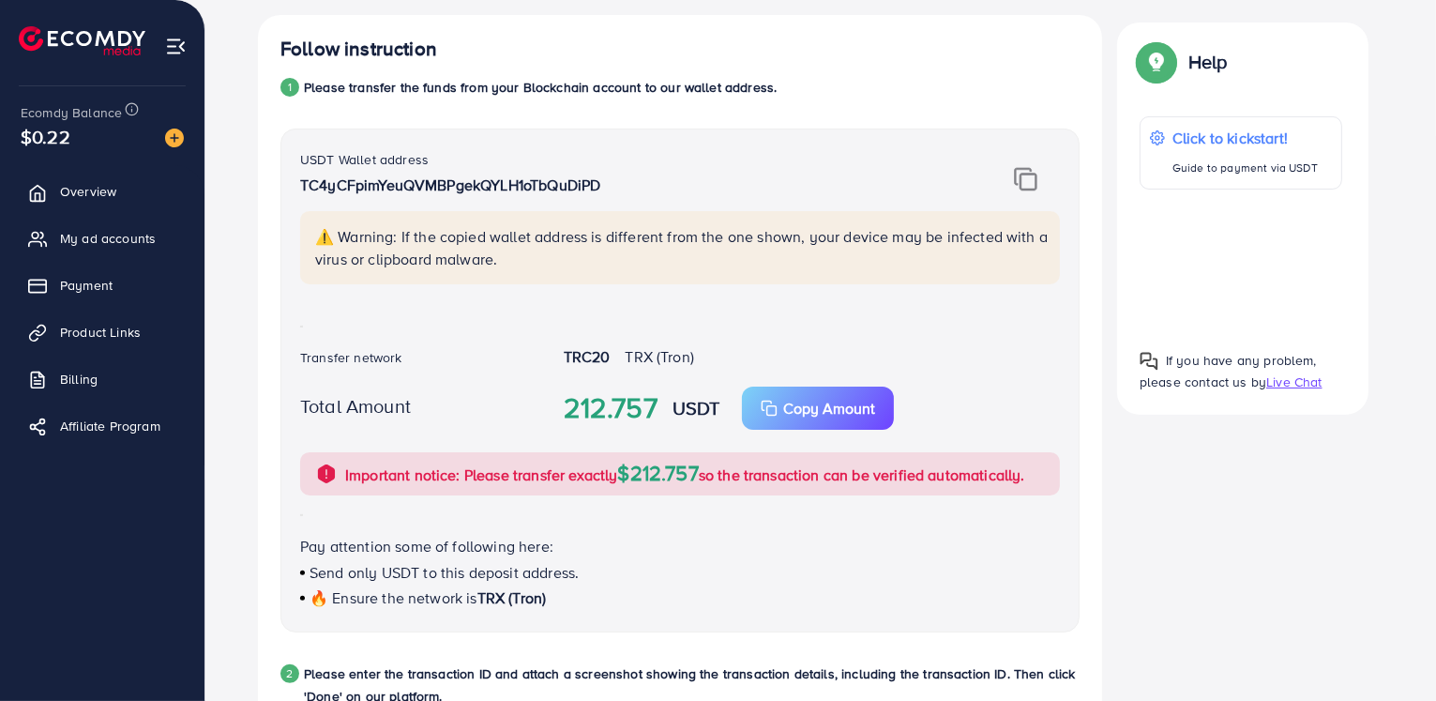
click at [1032, 180] on img at bounding box center [1025, 179] width 23 height 24
click at [801, 421] on button "Copy Amount Copy" at bounding box center [818, 408] width 152 height 43
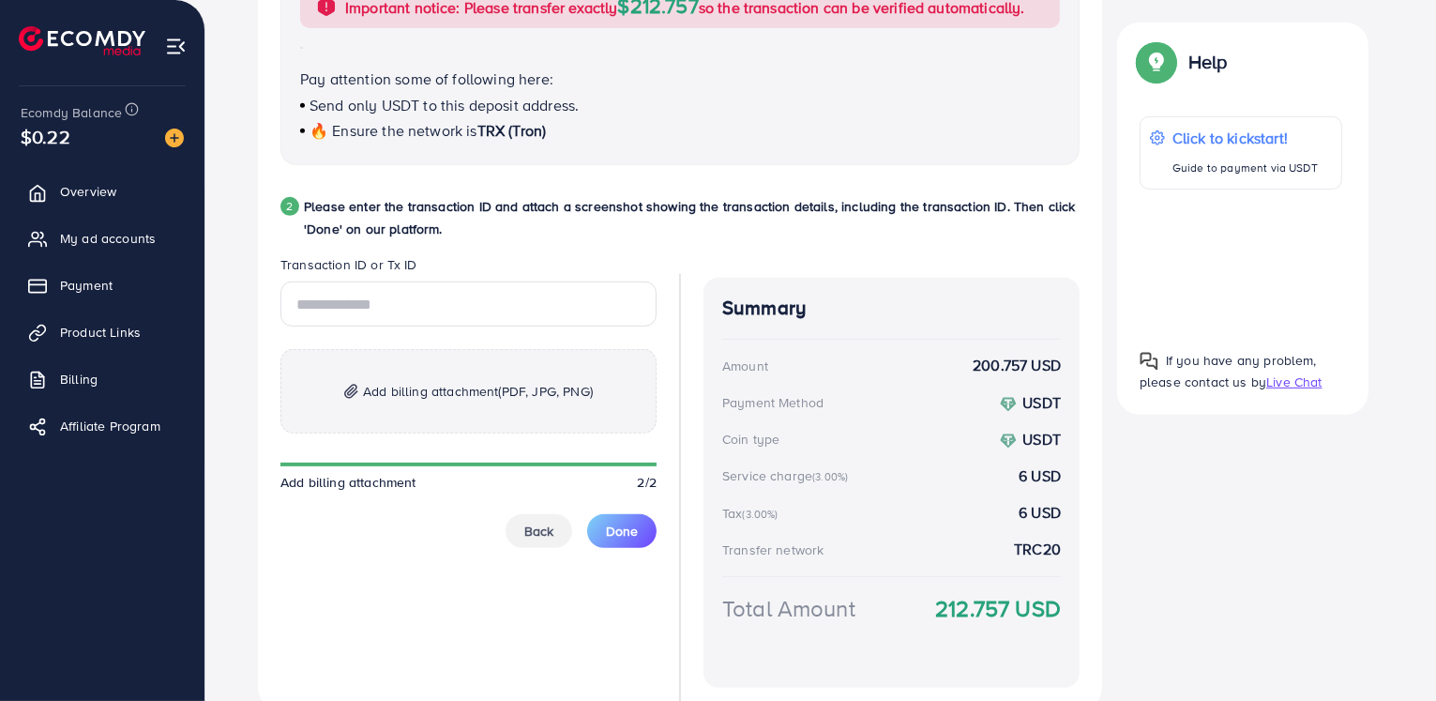
scroll to position [811, 0]
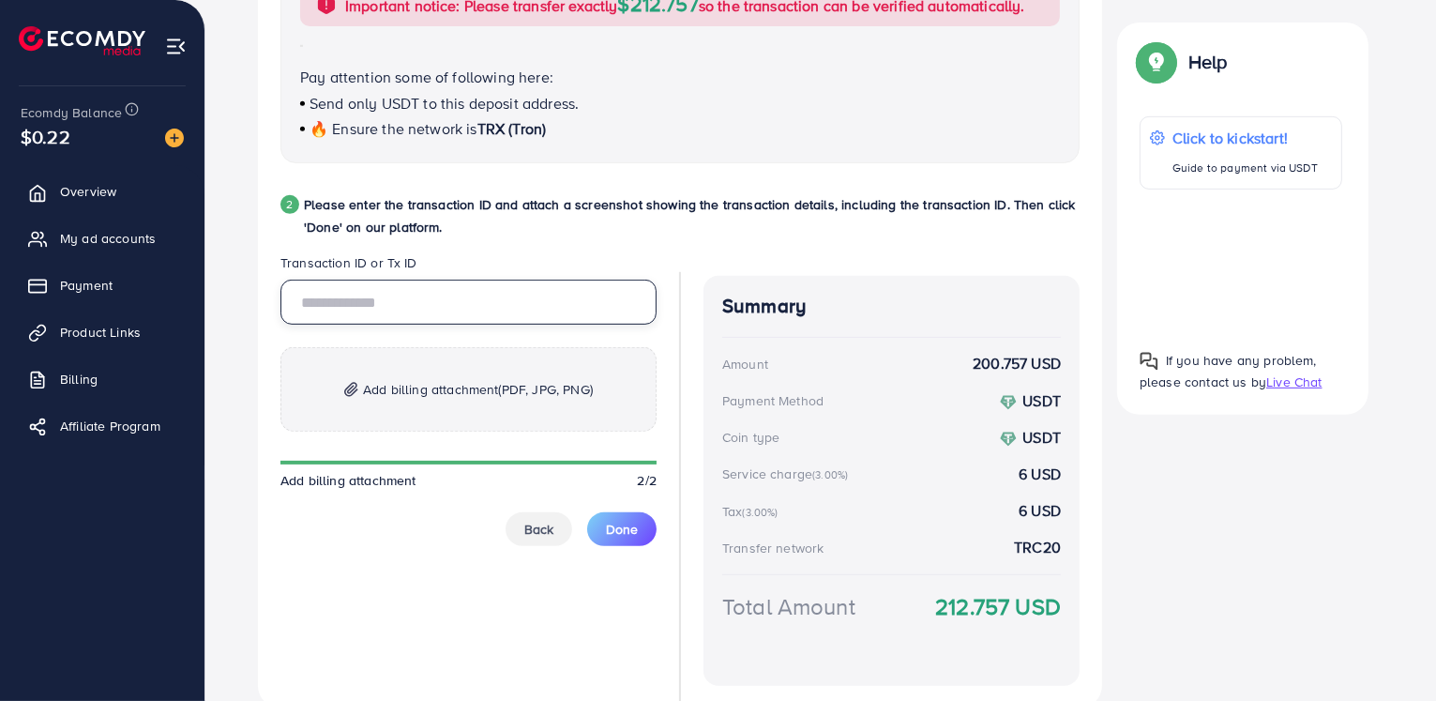
click at [404, 301] on input "text" at bounding box center [469, 302] width 376 height 45
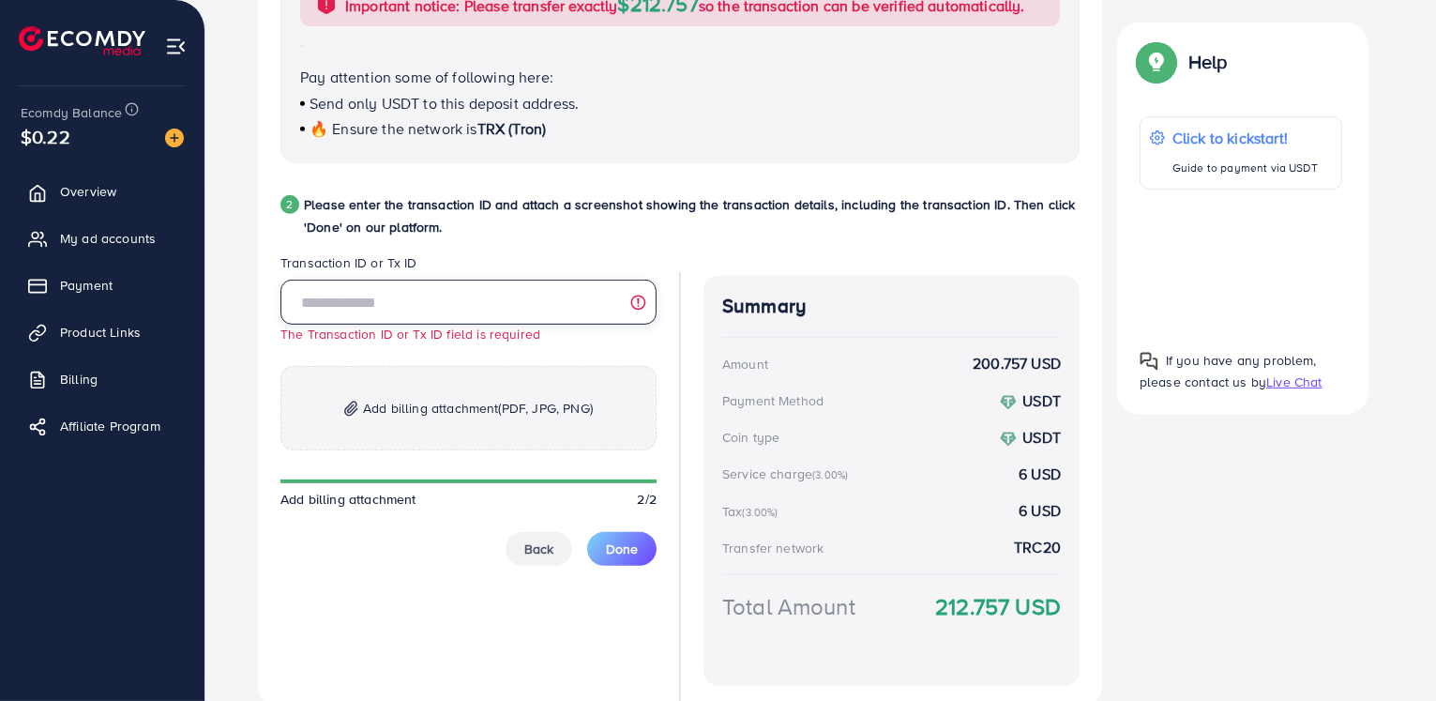
click at [436, 301] on input "text" at bounding box center [469, 302] width 376 height 45
paste input "**********"
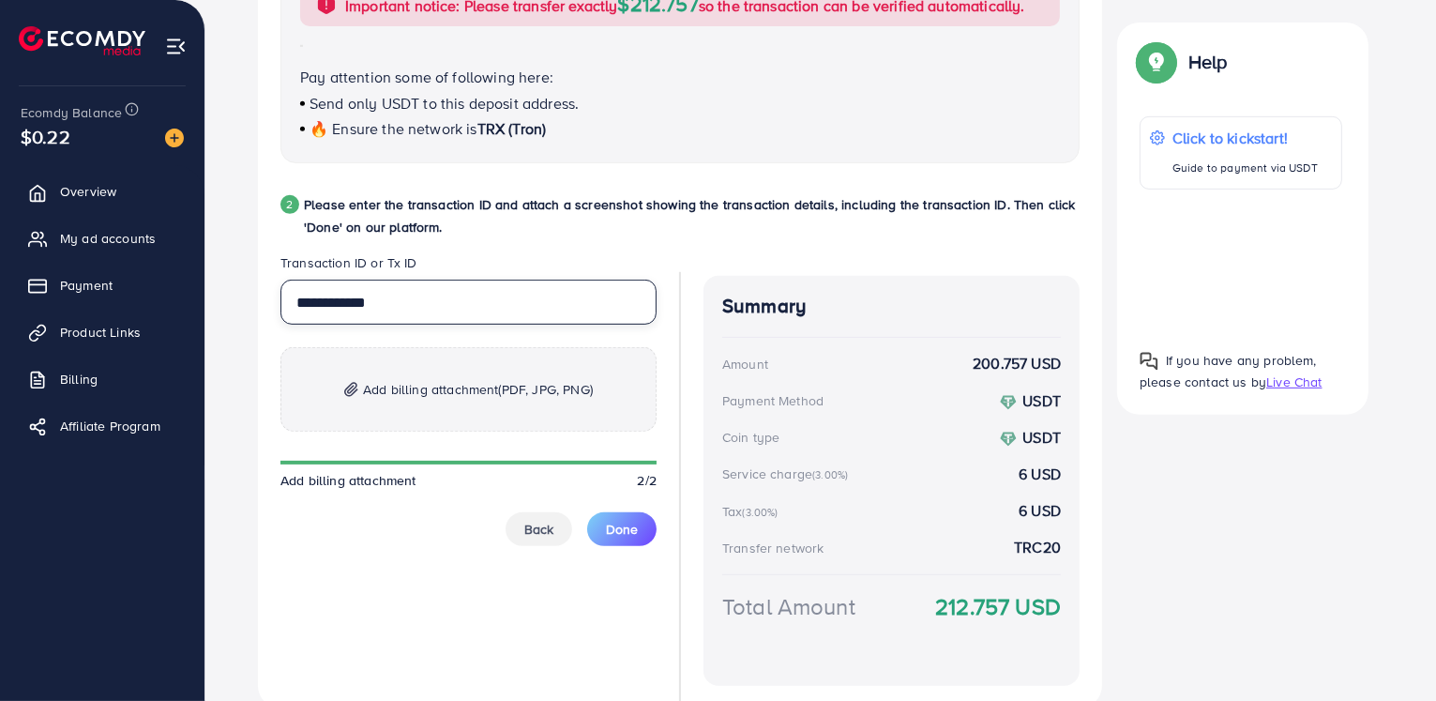
type input "**********"
click at [468, 387] on span "Add billing attachment (PDF, JPG, PNG)" at bounding box center [478, 389] width 230 height 23
click at [627, 539] on button "Done" at bounding box center [621, 529] width 69 height 34
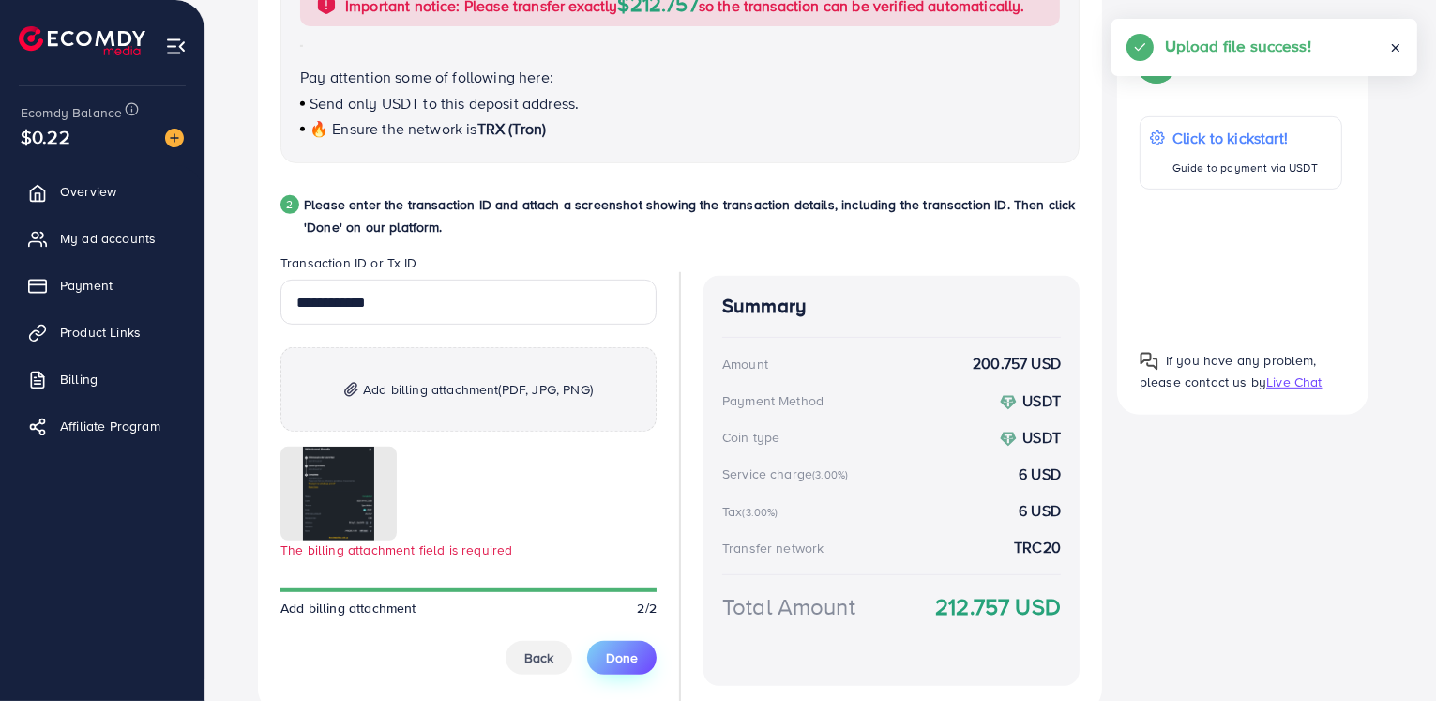
click at [630, 660] on span "Done" at bounding box center [622, 657] width 32 height 19
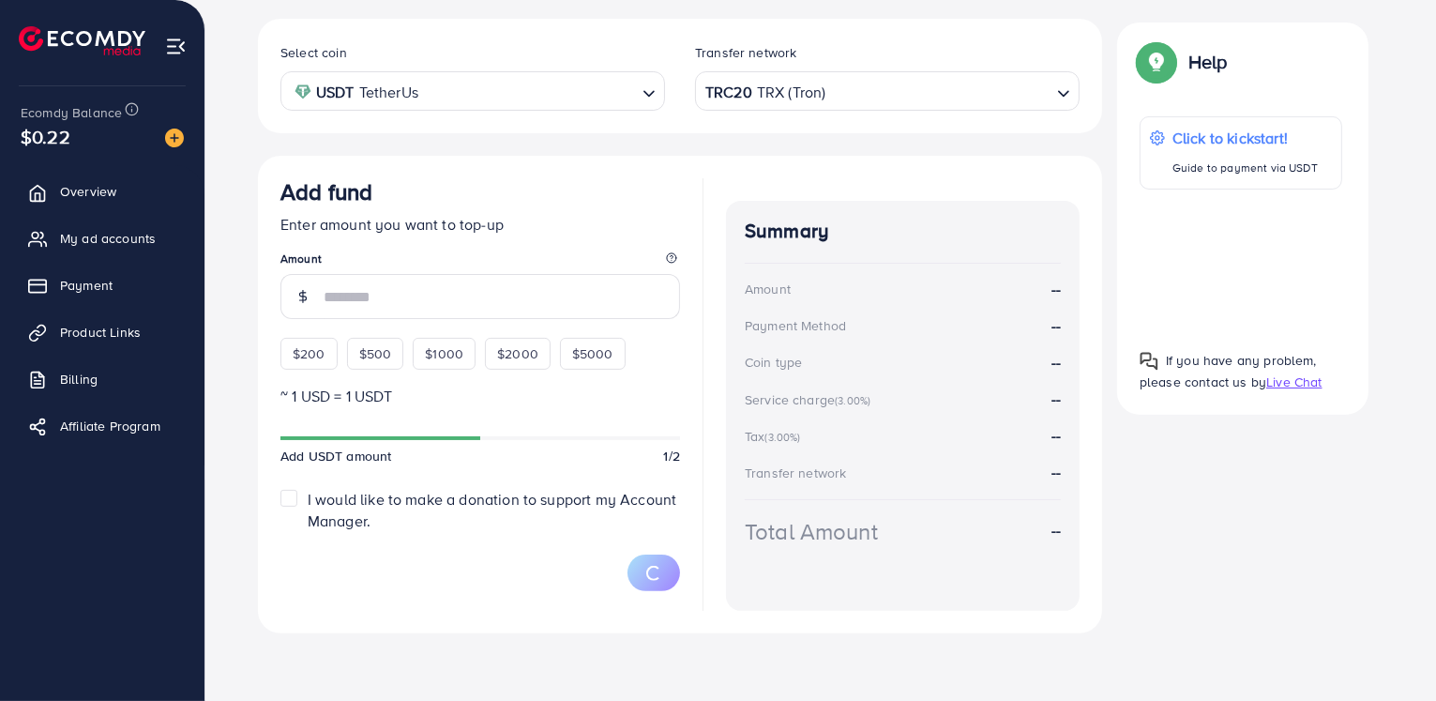
scroll to position [337, 0]
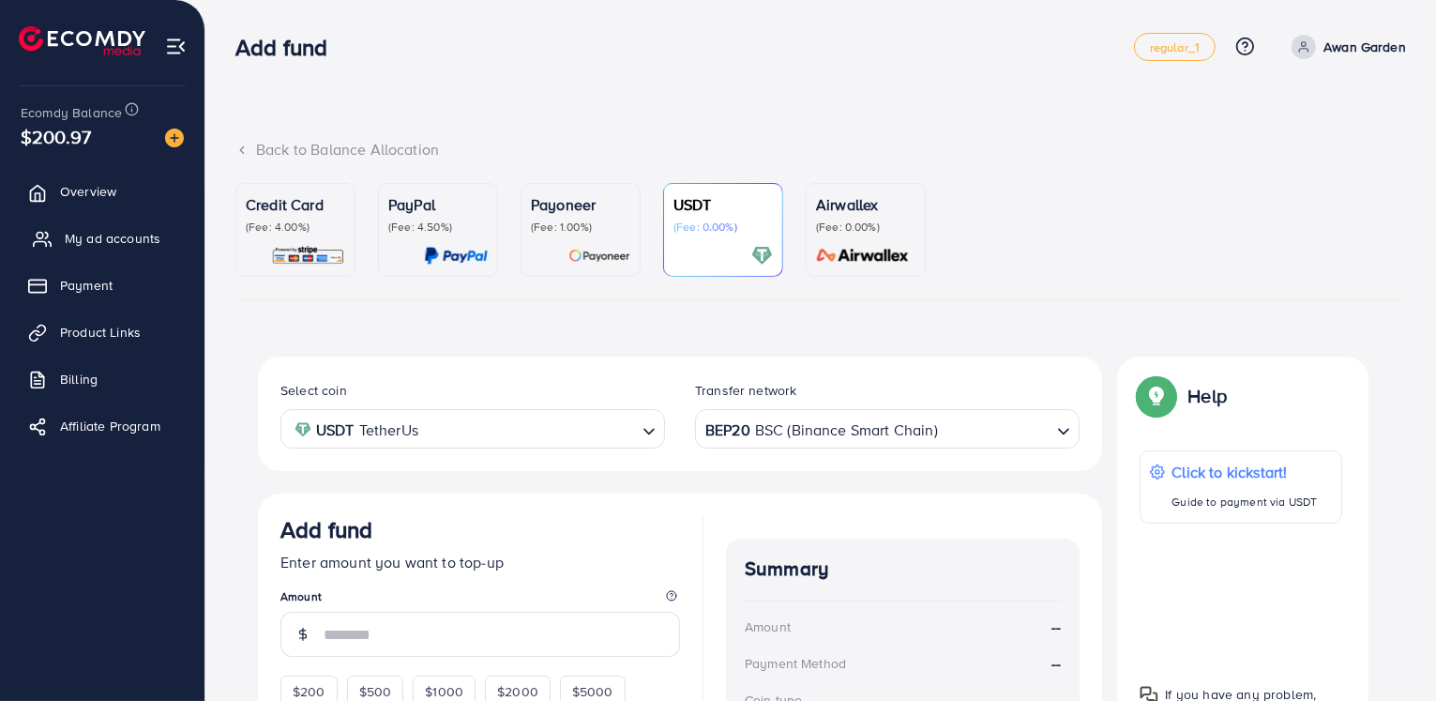
click at [128, 244] on span "My ad accounts" at bounding box center [113, 238] width 96 height 19
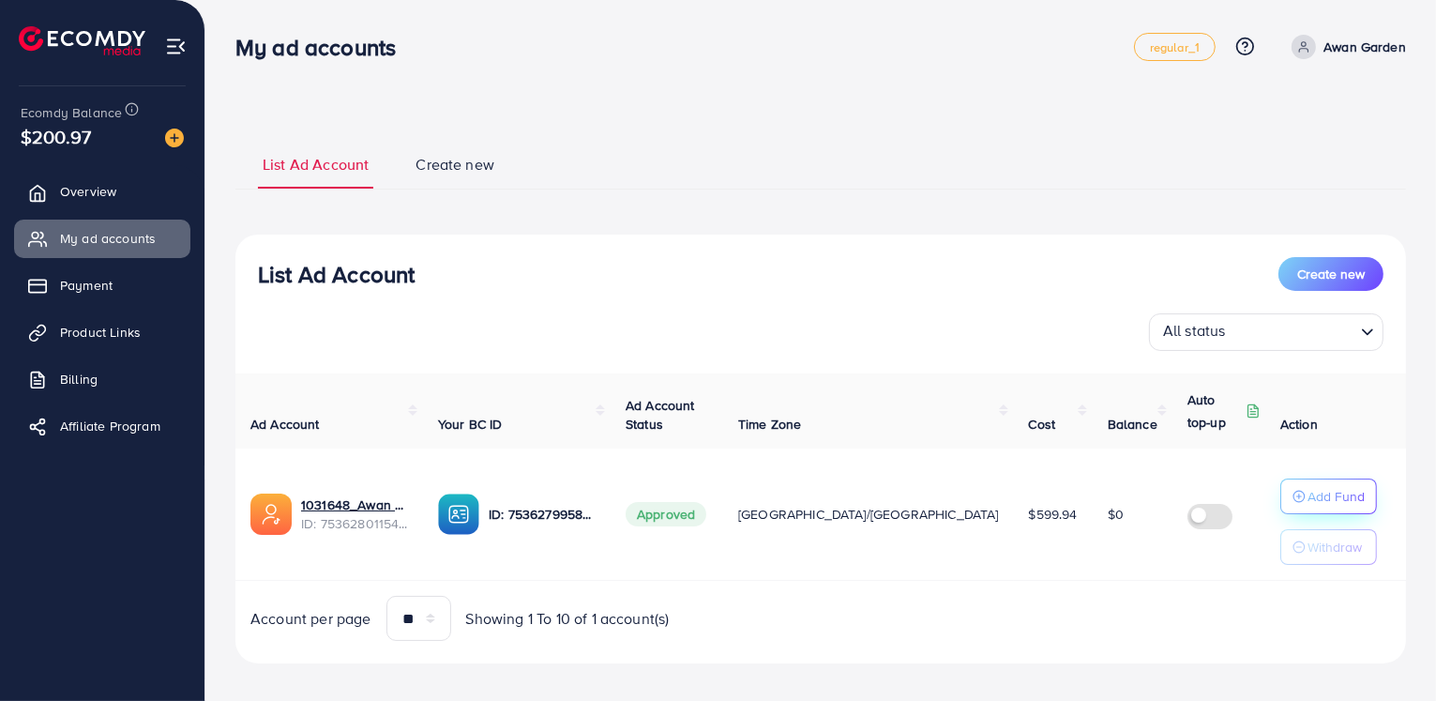
click at [1308, 504] on p "Add Fund" at bounding box center [1336, 496] width 57 height 23
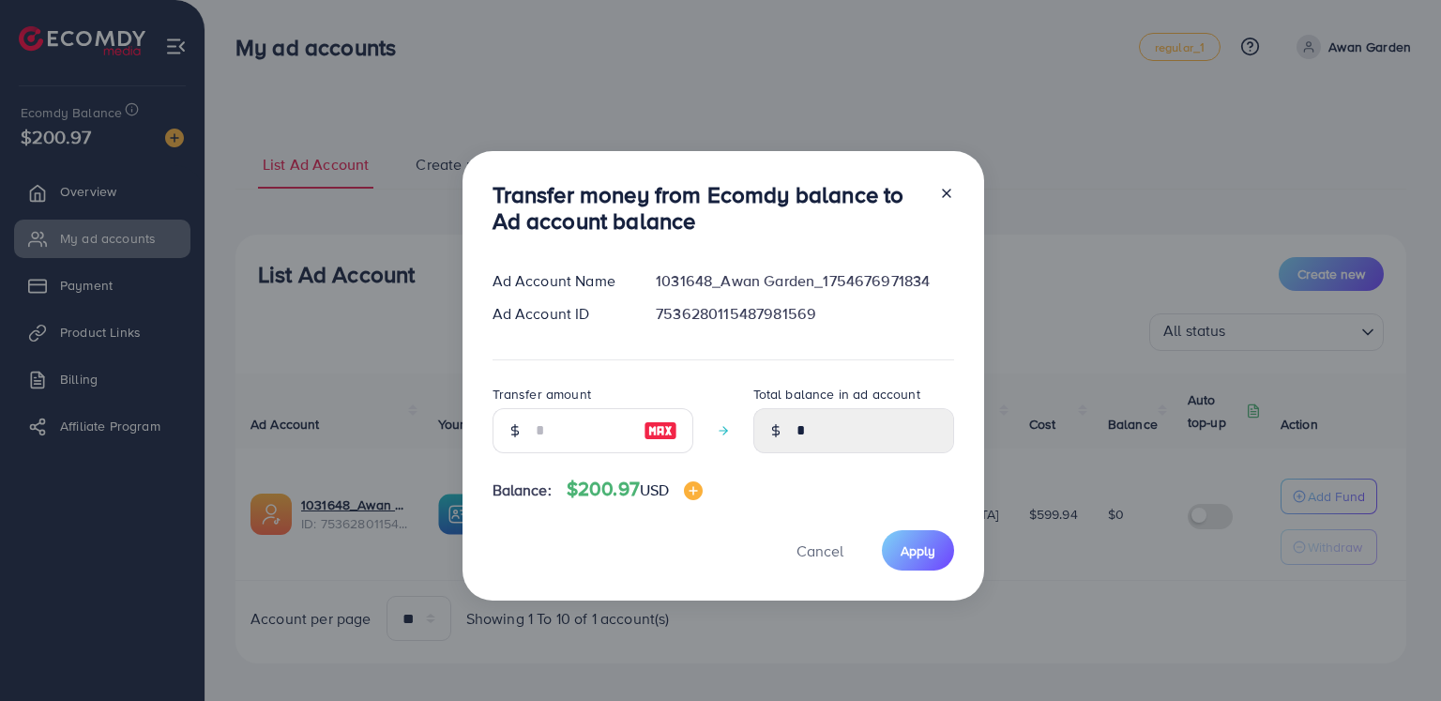
click at [649, 429] on img at bounding box center [661, 430] width 34 height 23
type input "***"
type input "******"
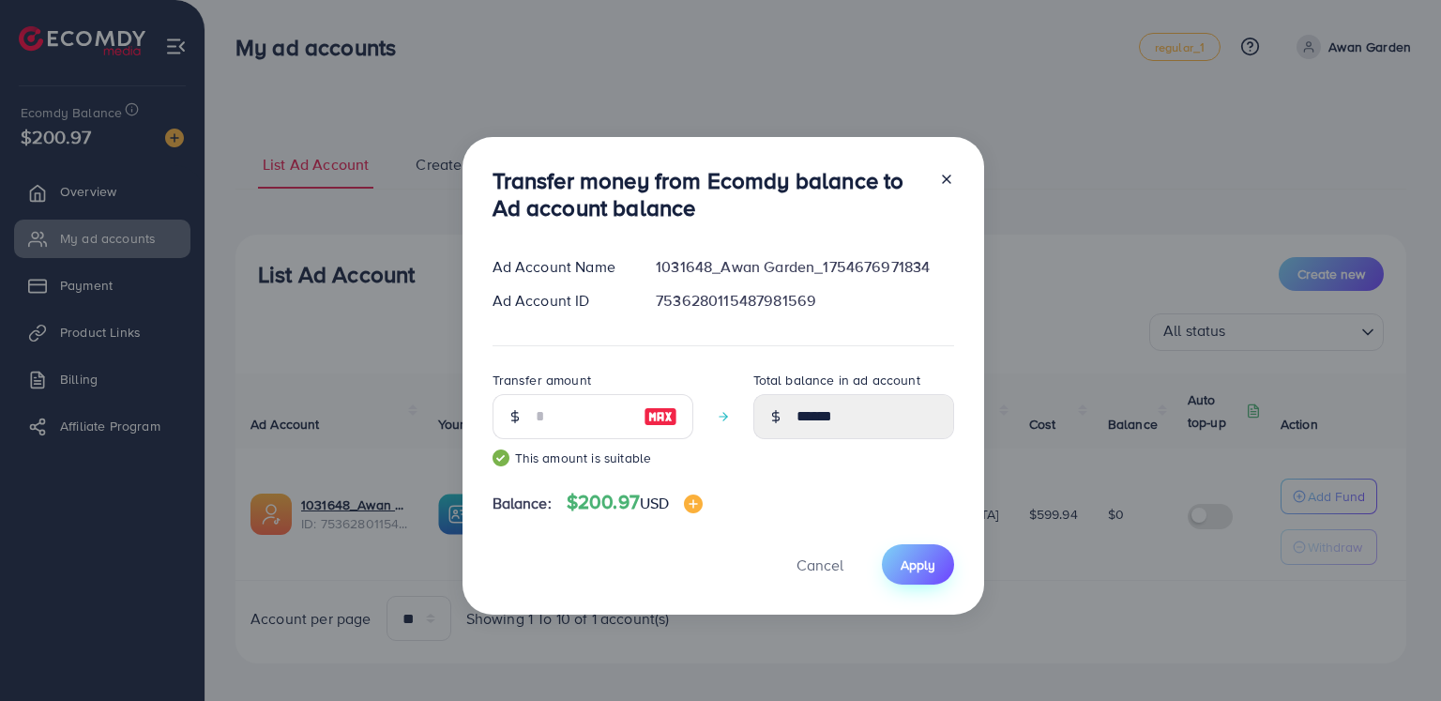
click at [919, 556] on span "Apply" at bounding box center [918, 564] width 35 height 19
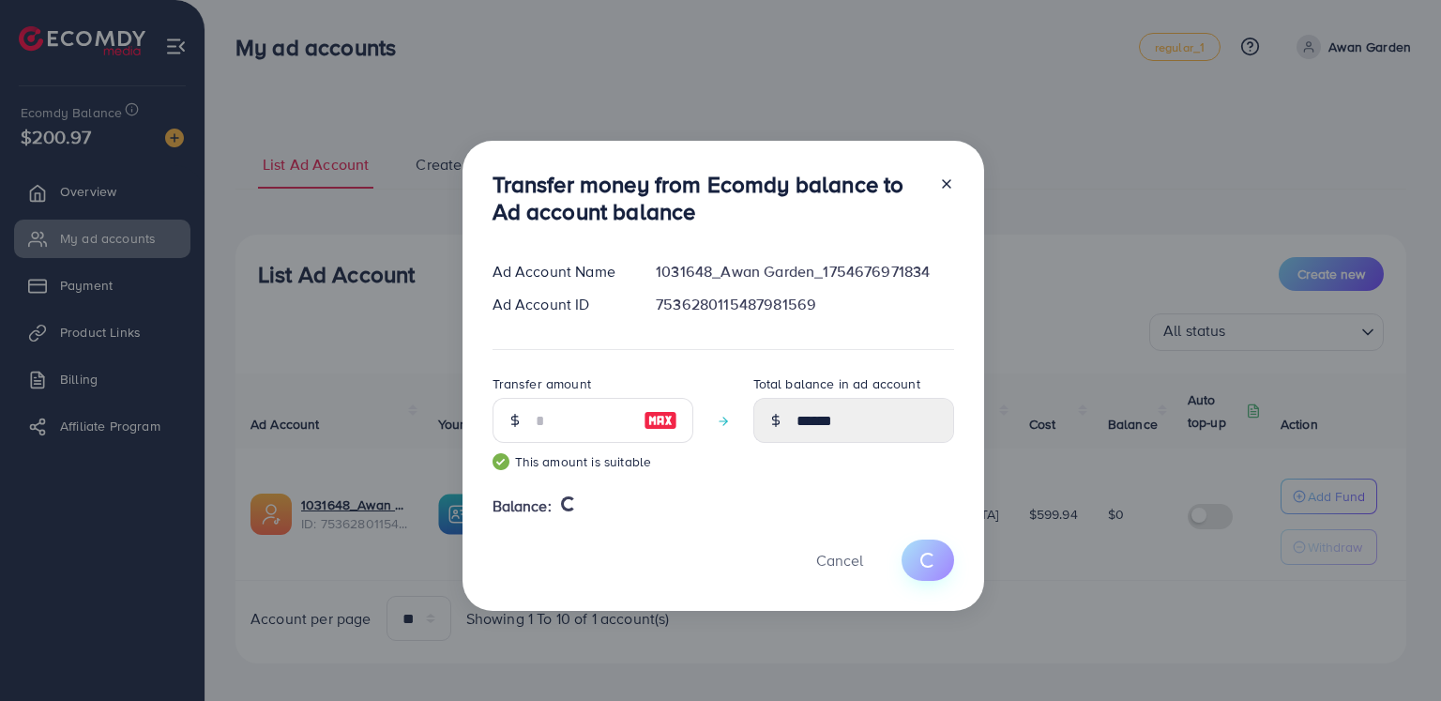
type input "*"
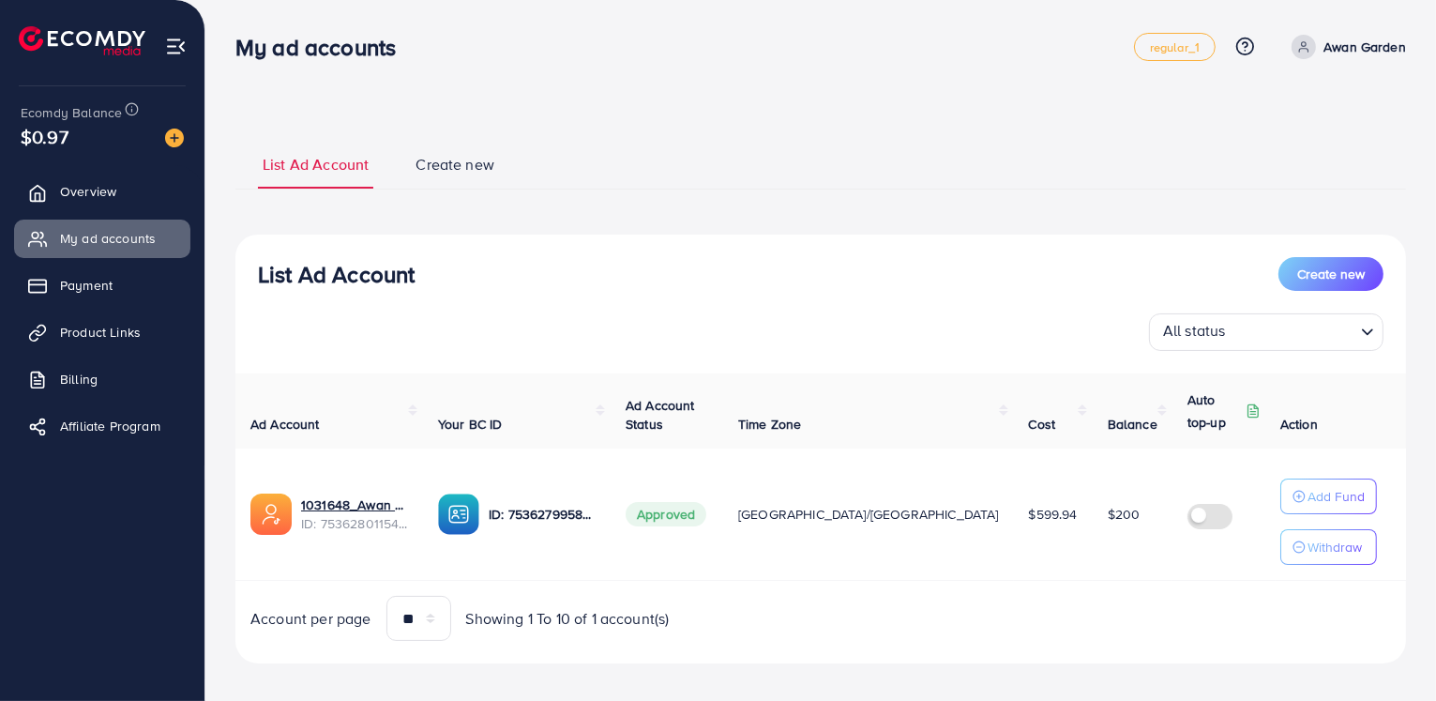
click at [59, 136] on span "$0.97" at bounding box center [44, 137] width 54 height 49
click at [59, 136] on span "$0.97" at bounding box center [45, 136] width 53 height 37
click at [591, 103] on div "List Ad Account Create new List Ad Account Create new All status Loading... Ad …" at bounding box center [820, 358] width 1231 height 716
